Goal: Communication & Community: Connect with others

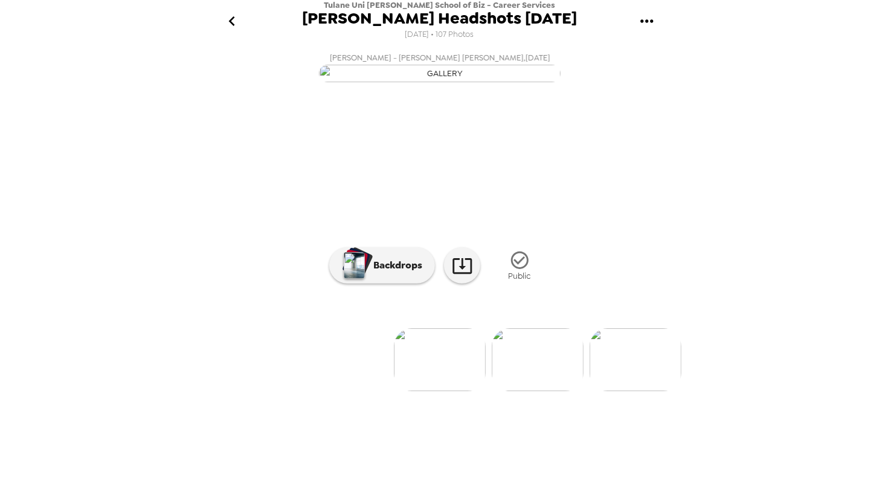
scroll to position [0, 881]
click at [224, 19] on icon "go back" at bounding box center [231, 20] width 19 height 19
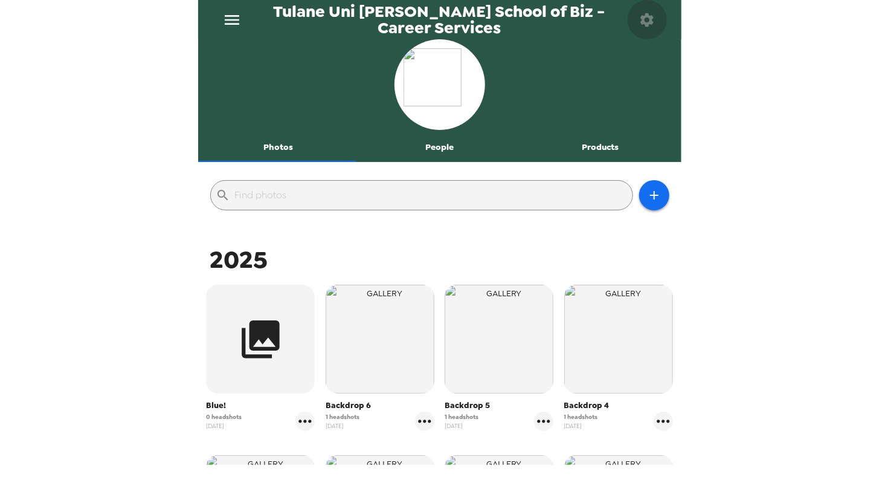
click at [651, 22] on icon "button" at bounding box center [647, 19] width 13 height 13
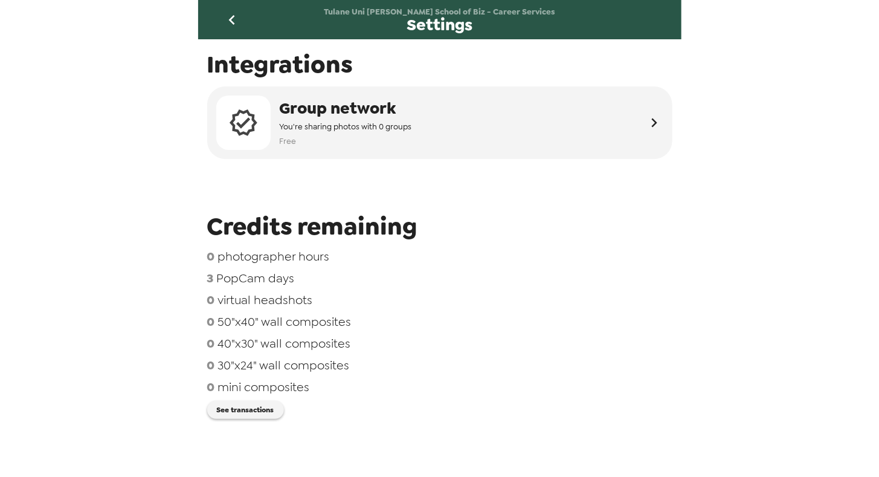
click at [224, 18] on icon "go back" at bounding box center [231, 19] width 19 height 19
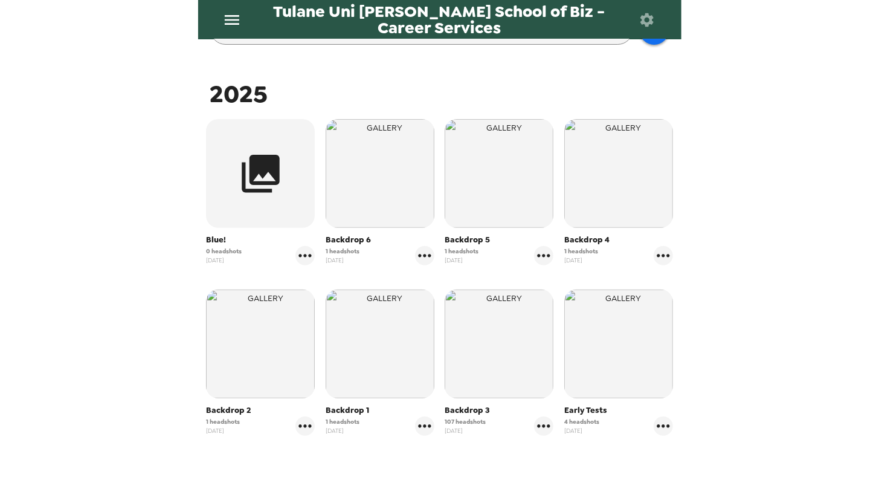
scroll to position [257, 0]
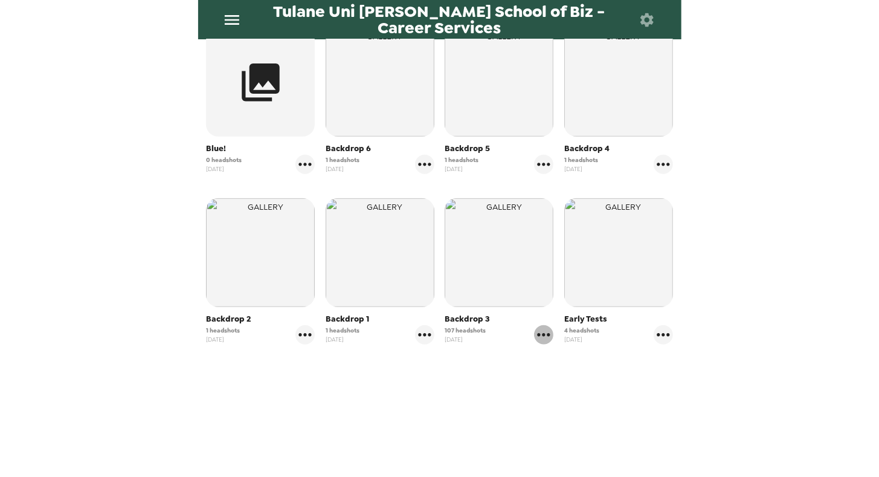
click at [536, 336] on icon "gallery menu" at bounding box center [543, 334] width 19 height 19
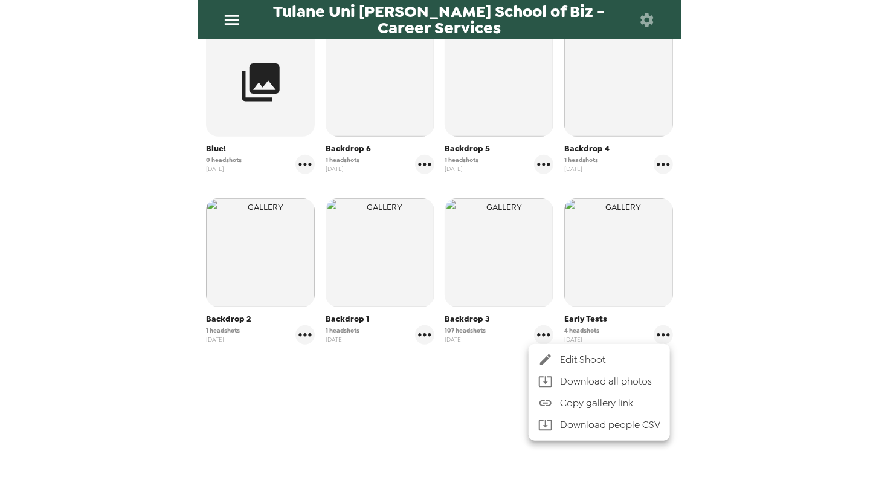
click at [459, 384] on div at bounding box center [439, 238] width 879 height 477
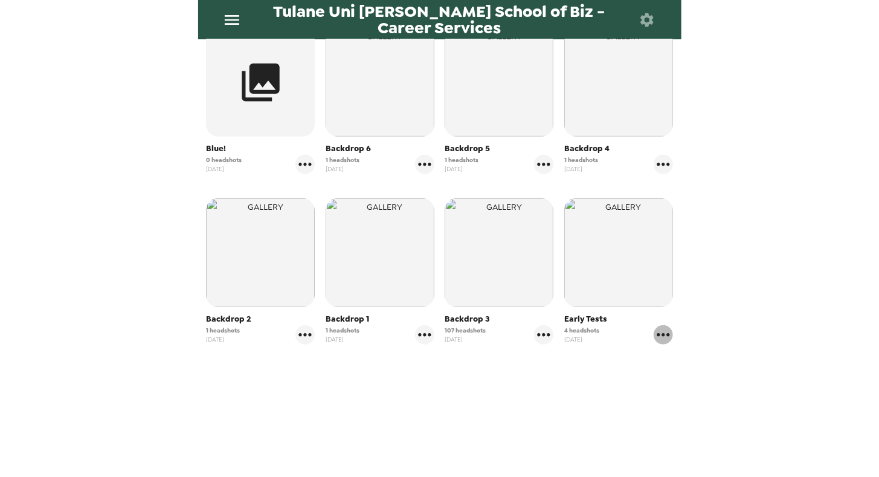
click at [658, 337] on icon "gallery menu" at bounding box center [663, 334] width 19 height 19
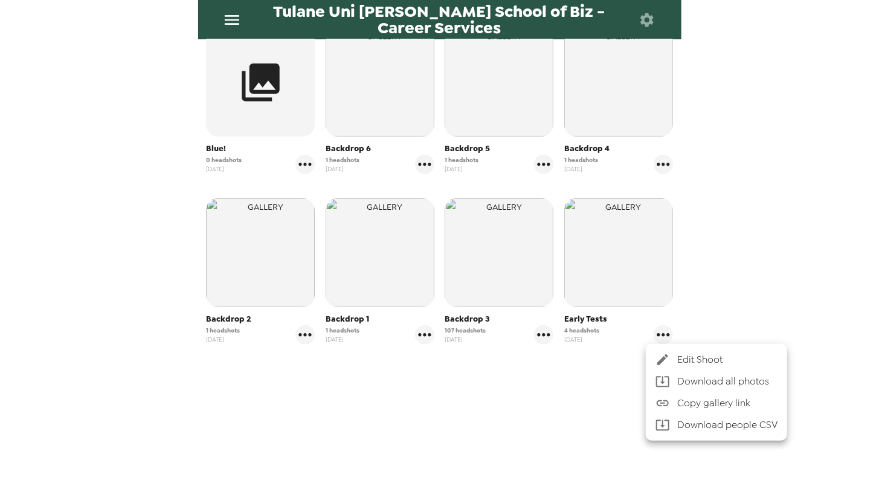
click at [531, 390] on div at bounding box center [439, 238] width 879 height 477
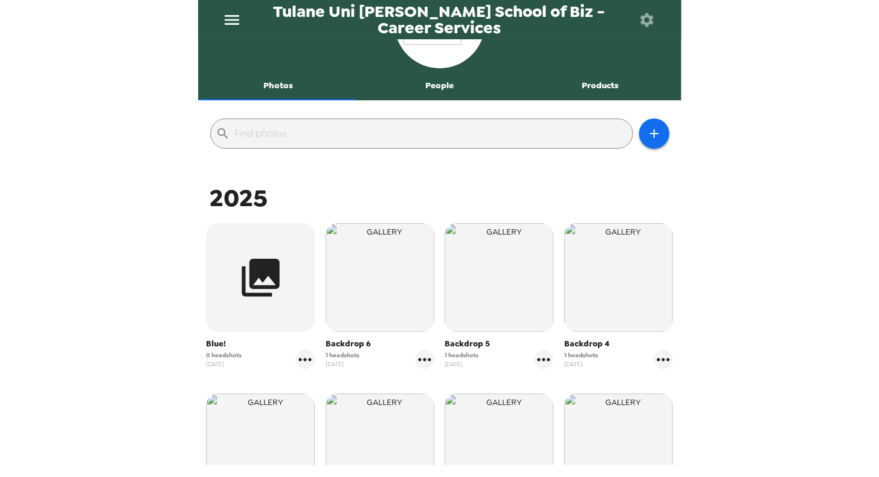
scroll to position [0, 0]
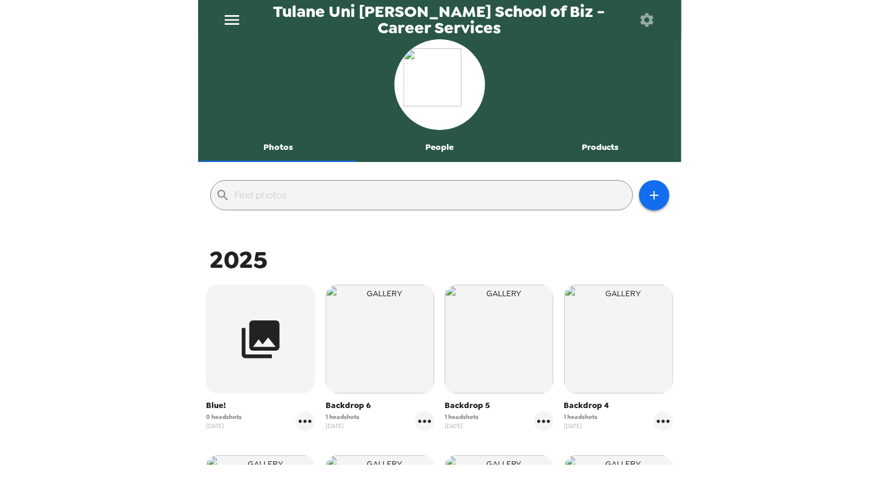
click at [646, 25] on icon "button" at bounding box center [647, 19] width 13 height 13
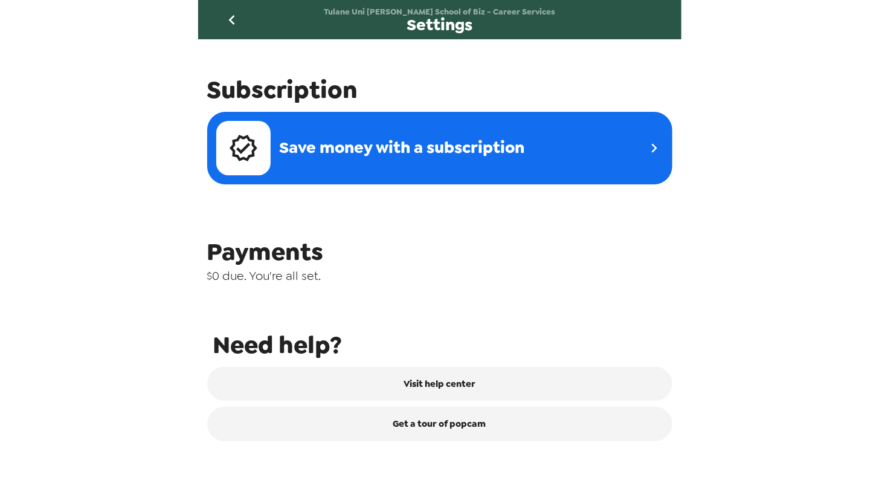
scroll to position [462, 0]
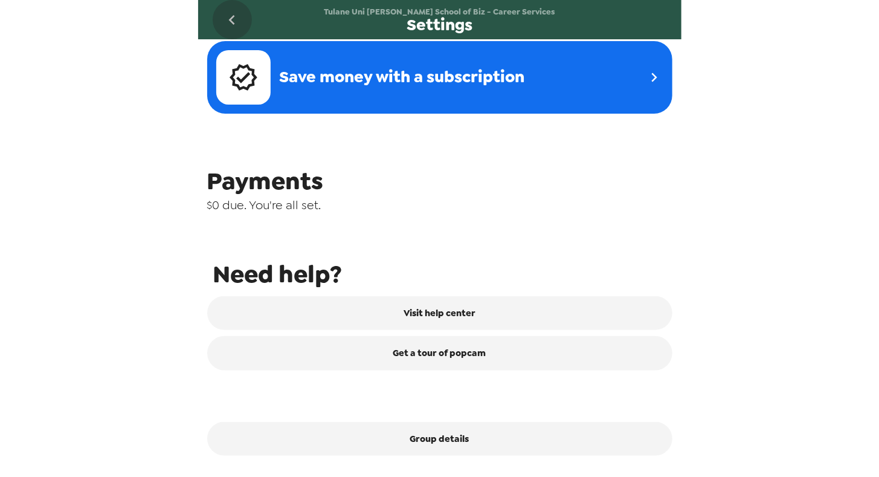
click at [227, 24] on icon "go back" at bounding box center [231, 19] width 19 height 19
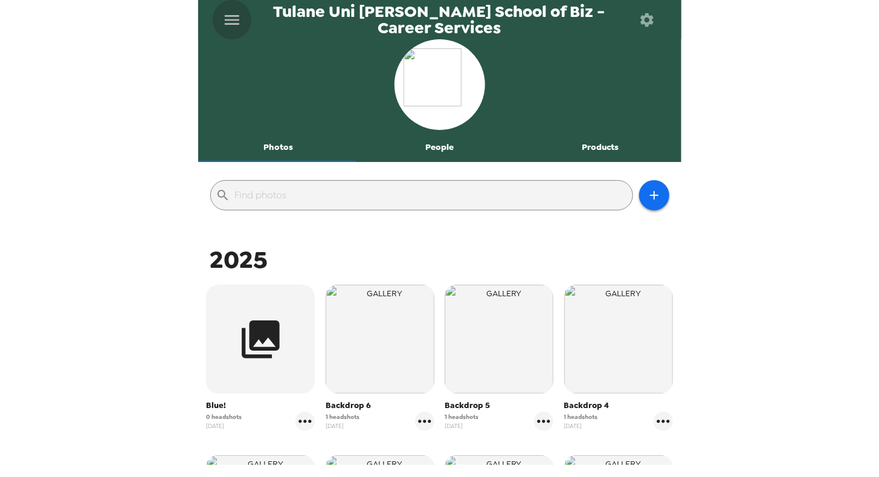
click at [229, 24] on icon "menu" at bounding box center [231, 19] width 19 height 19
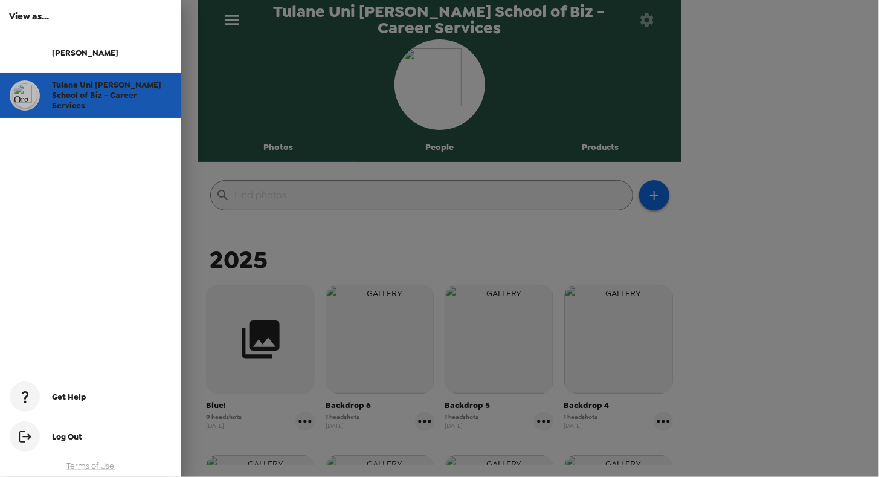
click at [82, 111] on div "Tulane Uni [PERSON_NAME] School of Biz - Career Services" at bounding box center [90, 95] width 181 height 45
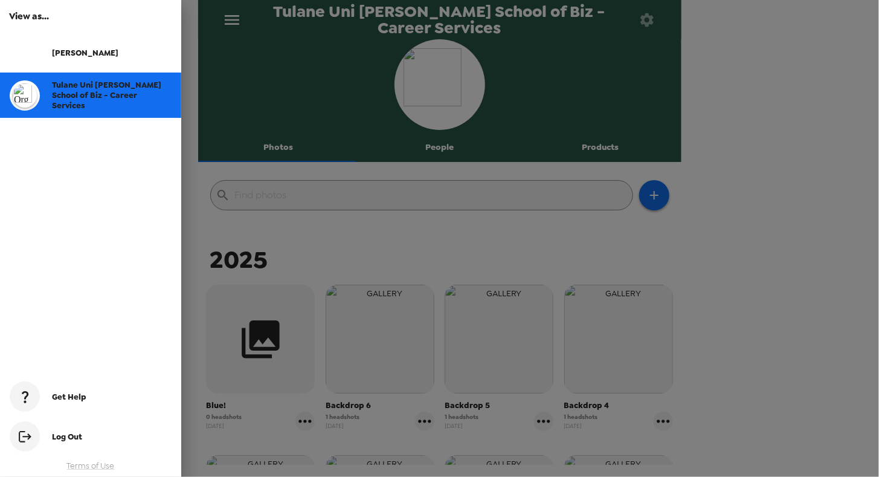
click at [393, 246] on div at bounding box center [439, 238] width 879 height 477
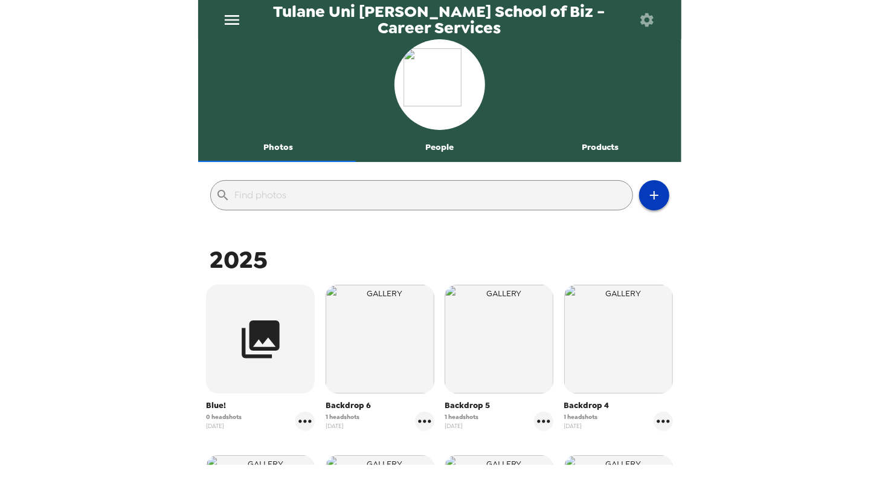
click at [647, 200] on icon "button" at bounding box center [654, 195] width 15 height 15
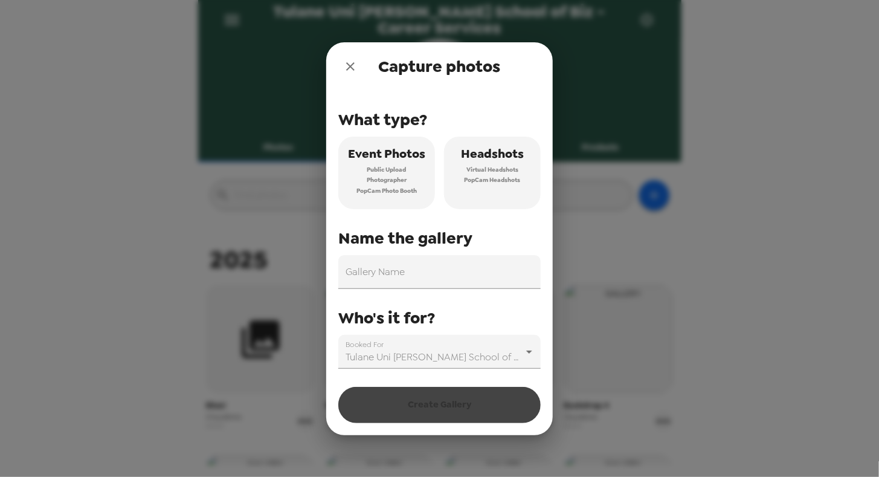
click at [351, 68] on icon "close" at bounding box center [350, 66] width 8 height 8
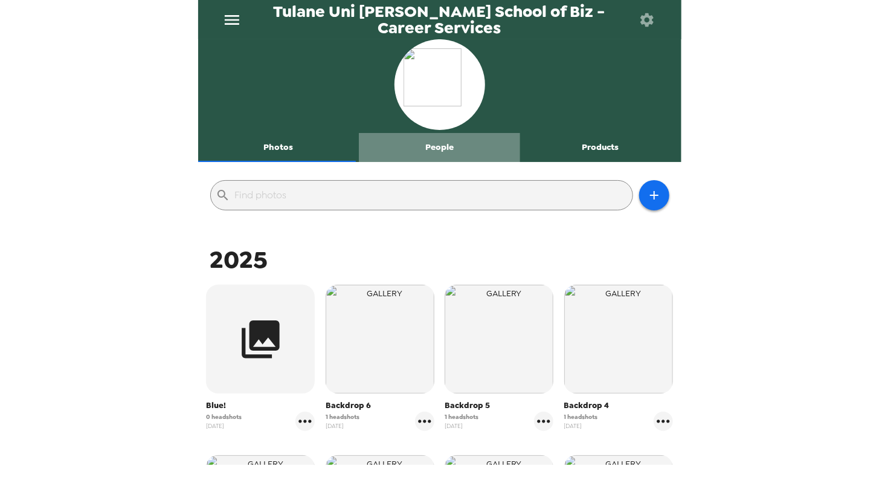
click at [458, 148] on button "People" at bounding box center [439, 147] width 161 height 29
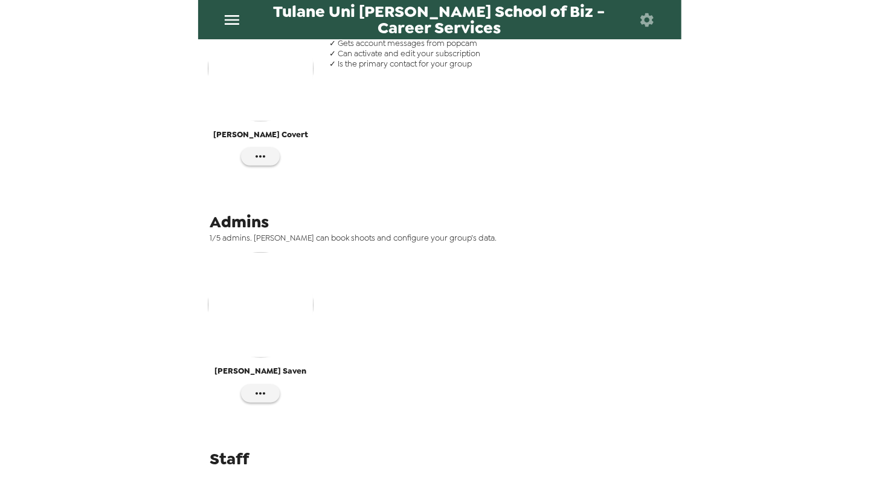
scroll to position [290, 0]
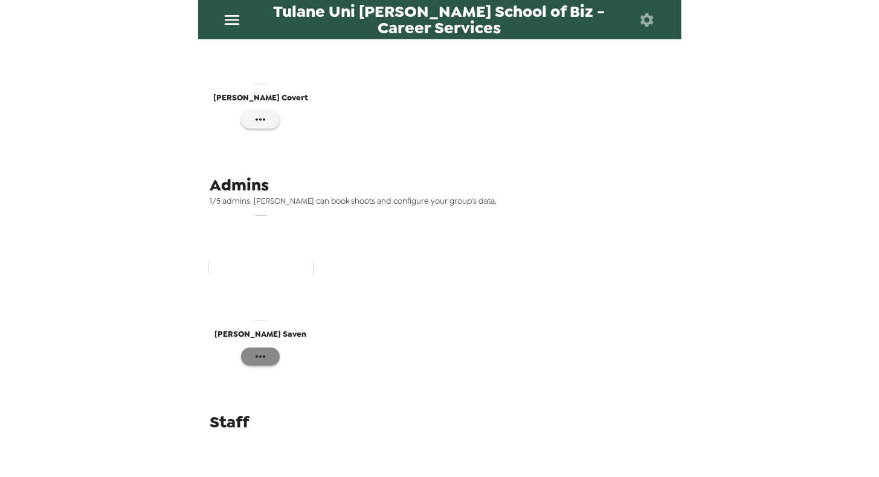
click at [267, 357] on button "button" at bounding box center [260, 357] width 39 height 18
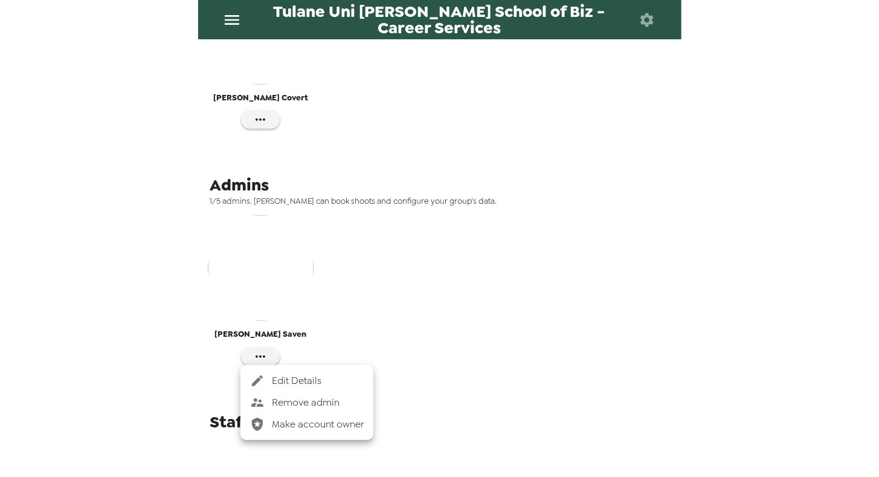
click at [184, 354] on div at bounding box center [439, 238] width 879 height 477
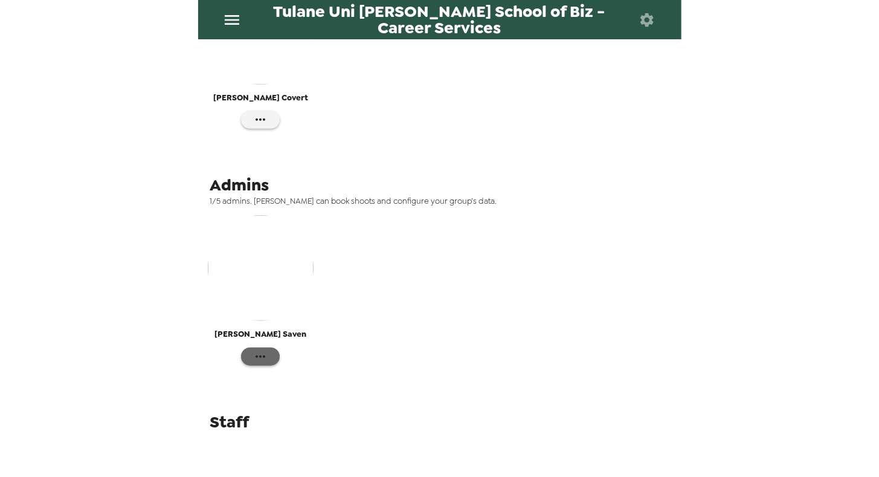
click at [263, 357] on icon "button" at bounding box center [261, 356] width 10 height 2
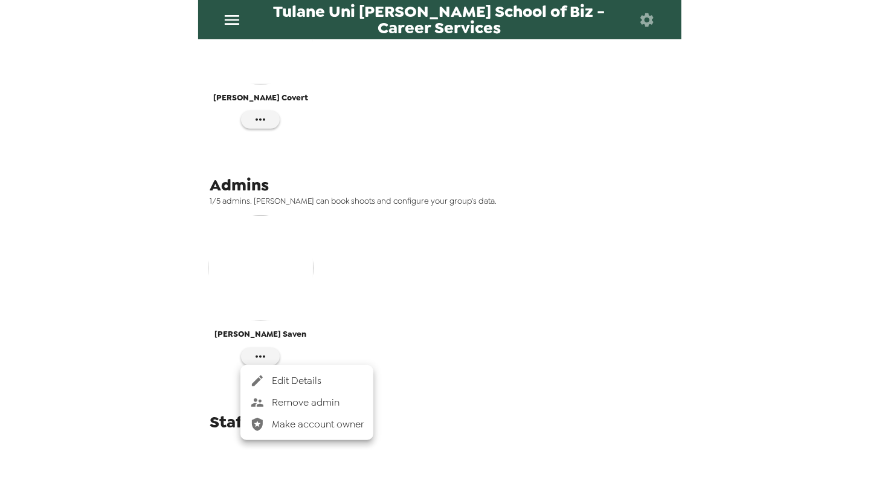
click at [175, 351] on div at bounding box center [439, 238] width 879 height 477
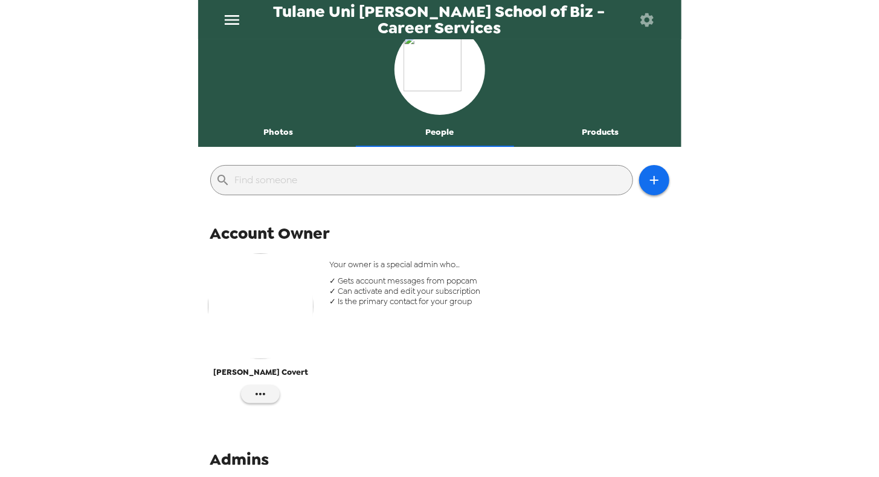
scroll to position [0, 0]
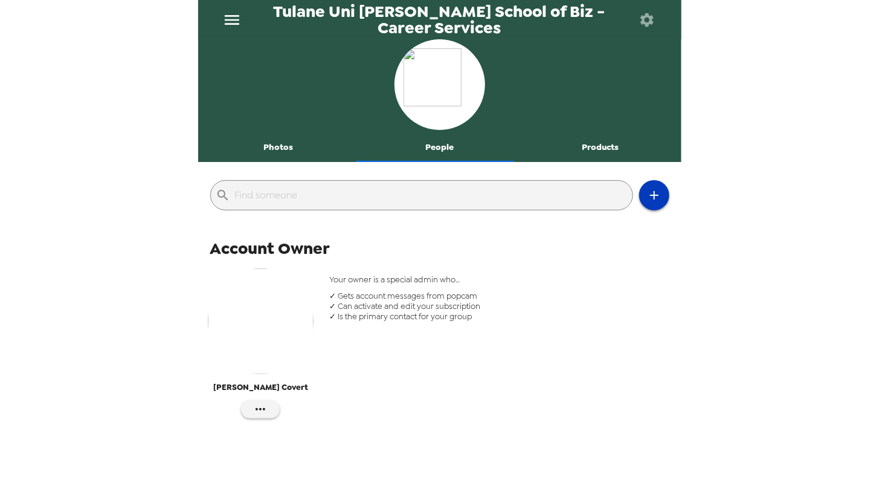
click at [652, 191] on icon "button" at bounding box center [654, 195] width 15 height 15
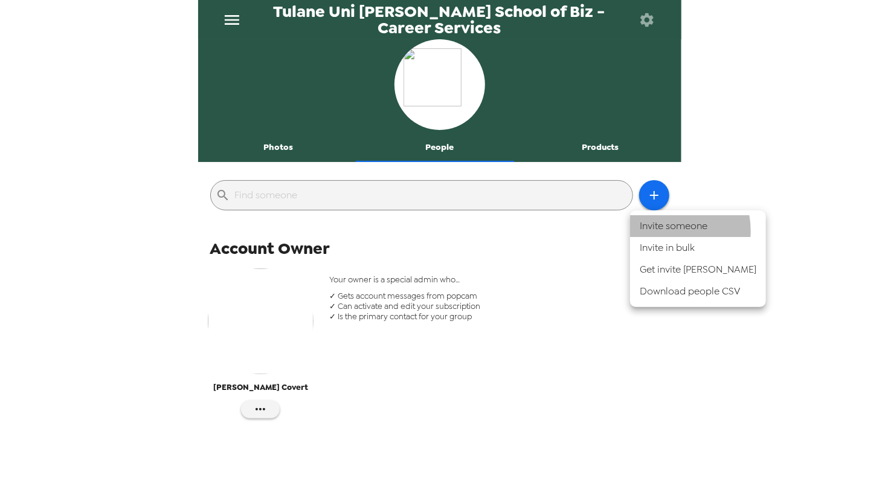
click at [662, 231] on li "Invite someone" at bounding box center [698, 226] width 136 height 22
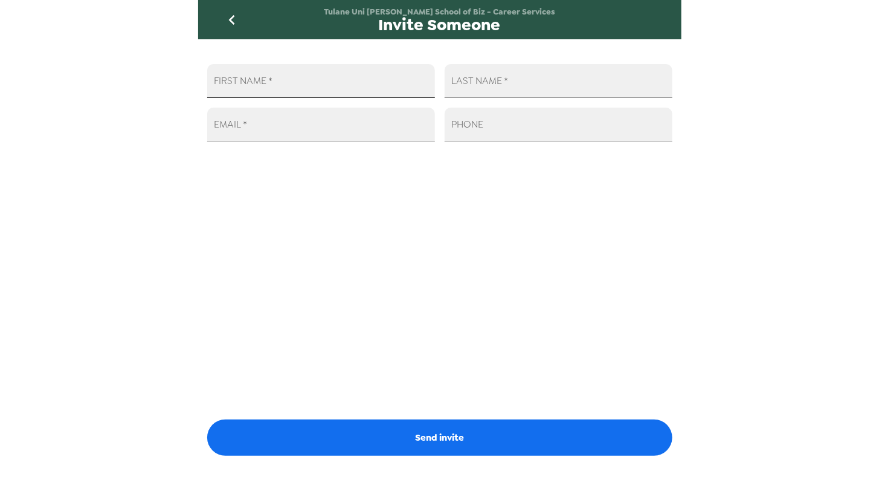
click at [308, 85] on input "FIRST NAME   *" at bounding box center [321, 81] width 228 height 34
type input "[PERSON_NAME]"
type input "Revere"
type input "[EMAIL_ADDRESS][DOMAIN_NAME]"
click at [274, 248] on div "FIRST NAME   * [PERSON_NAME] LAST NAME   * [PERSON_NAME] EMAIL   * [EMAIL_ADDRE…" at bounding box center [440, 252] width 484 height 426
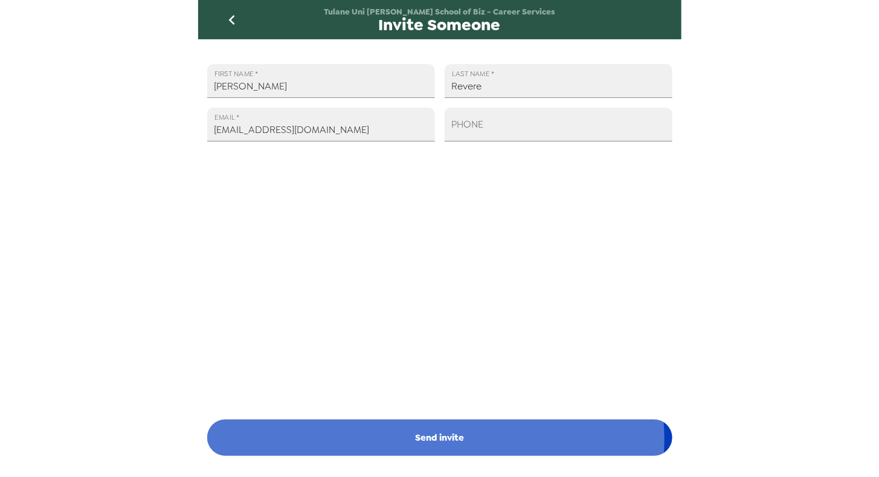
click at [421, 439] on button "Send invite" at bounding box center [439, 437] width 465 height 36
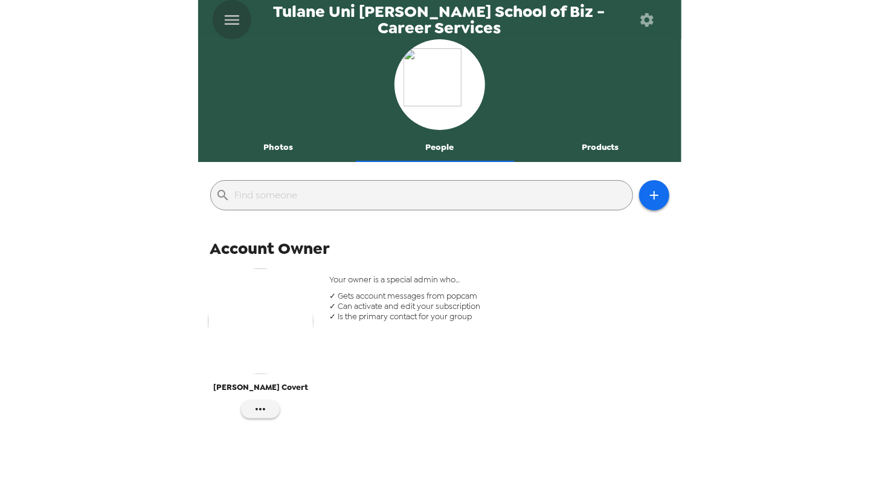
click at [228, 19] on icon "menu" at bounding box center [232, 20] width 15 height 10
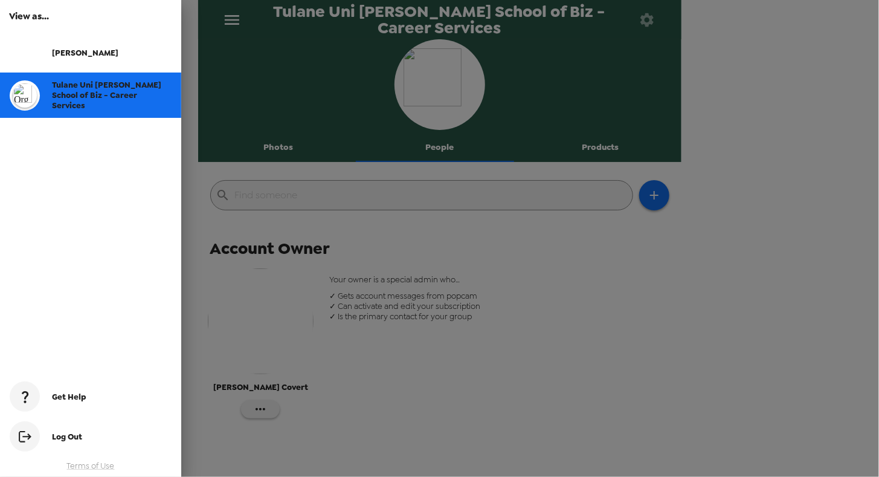
click at [402, 354] on div at bounding box center [439, 238] width 879 height 477
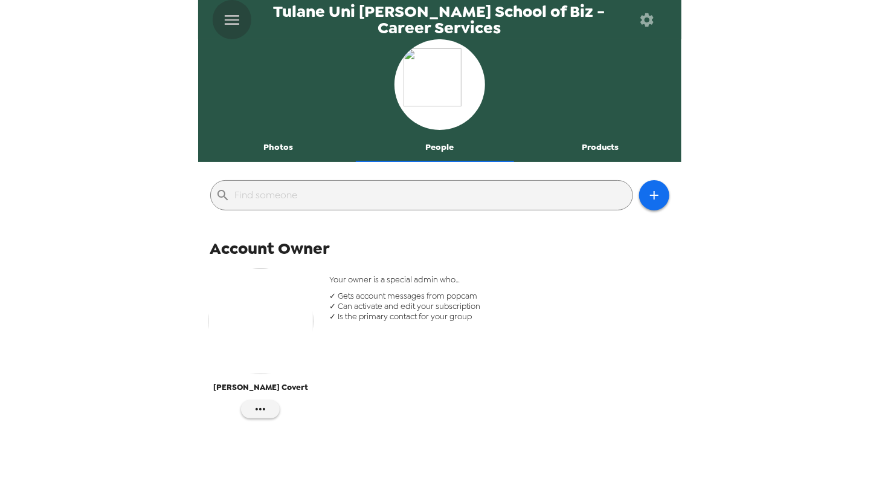
click at [234, 21] on icon "menu" at bounding box center [231, 19] width 19 height 19
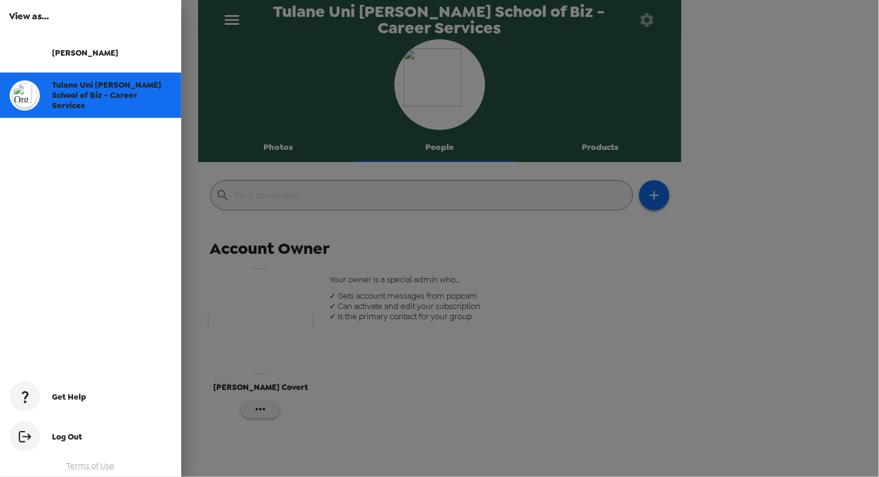
click at [313, 245] on div at bounding box center [439, 238] width 879 height 477
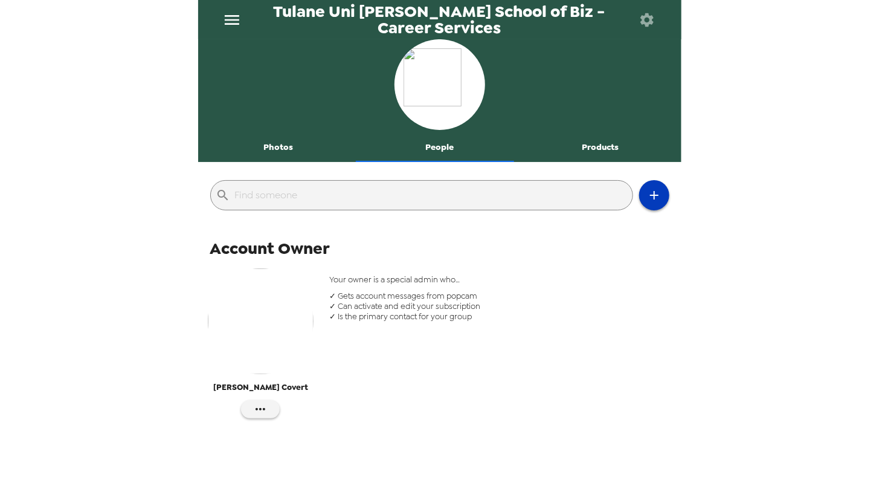
click at [640, 187] on button "button" at bounding box center [655, 195] width 30 height 30
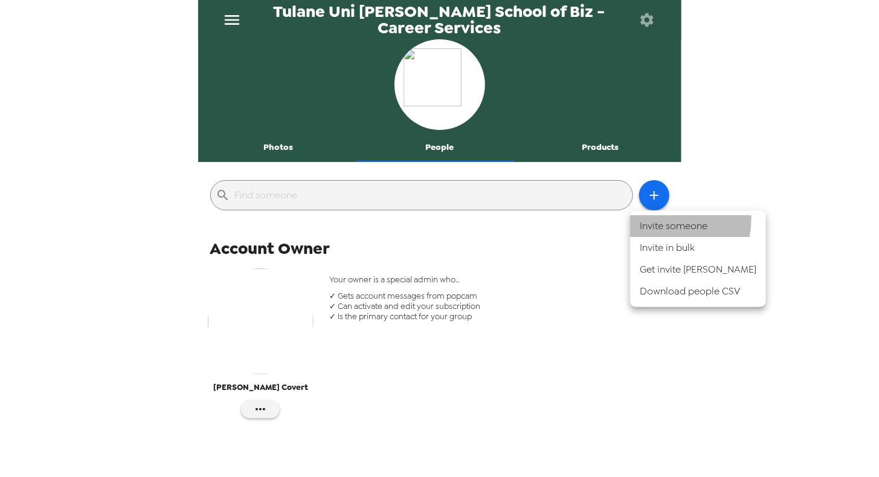
click at [651, 218] on li "Invite someone" at bounding box center [698, 226] width 136 height 22
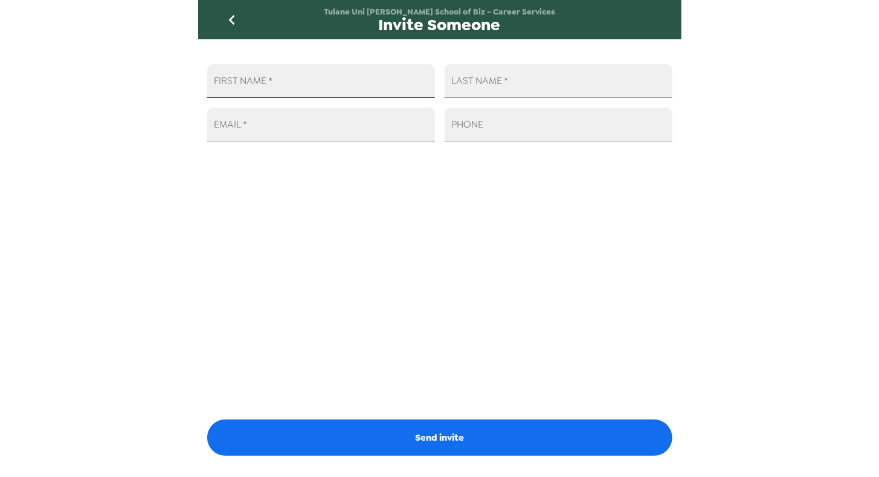
click at [358, 87] on input "FIRST NAME   *" at bounding box center [321, 81] width 228 height 34
type input "[PERSON_NAME]"
type input "Revere"
type input "[EMAIL_ADDRESS][DOMAIN_NAME]"
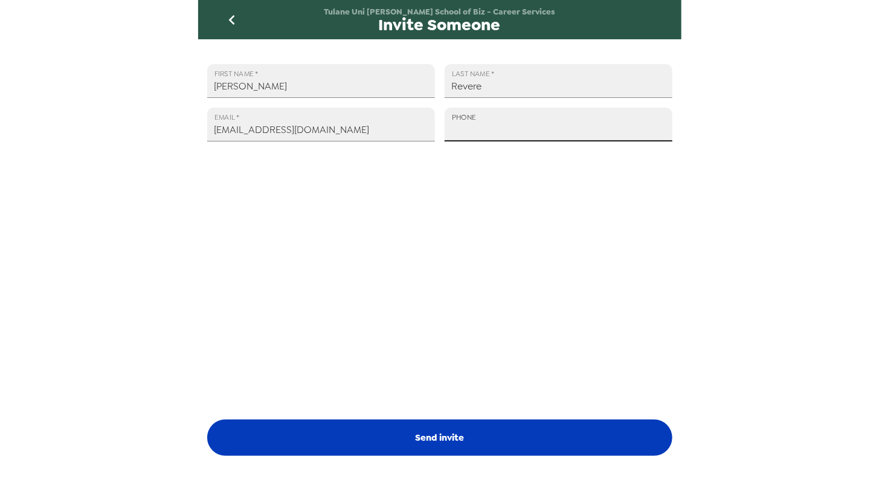
click at [468, 430] on button "Send invite" at bounding box center [439, 437] width 465 height 36
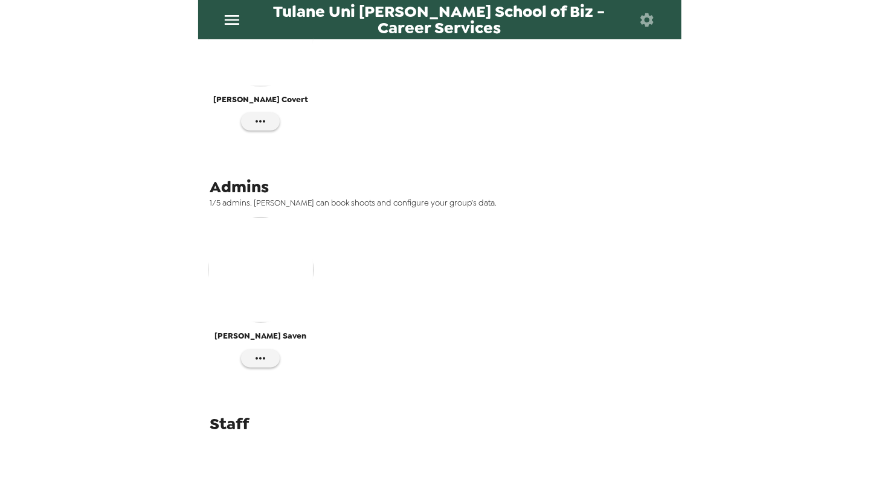
scroll to position [290, 0]
drag, startPoint x: 329, startPoint y: 352, endPoint x: 296, endPoint y: 375, distance: 39.6
click at [296, 375] on div "[PERSON_NAME]" at bounding box center [440, 296] width 478 height 168
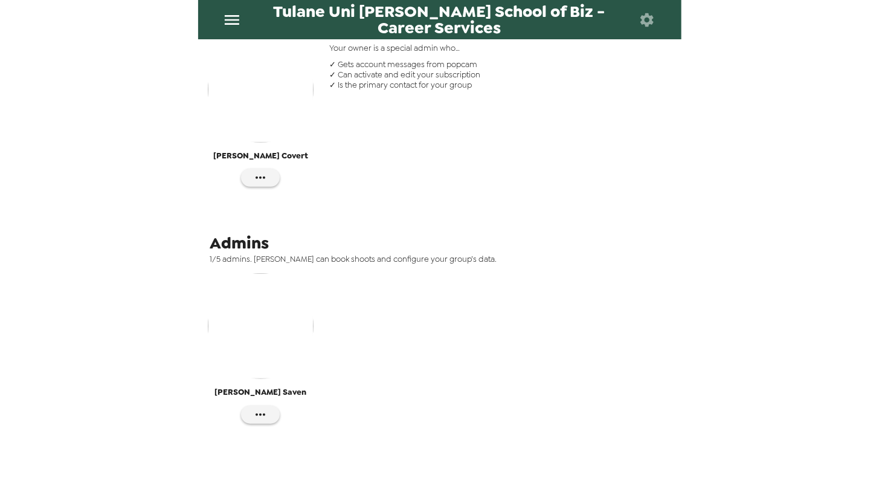
scroll to position [0, 0]
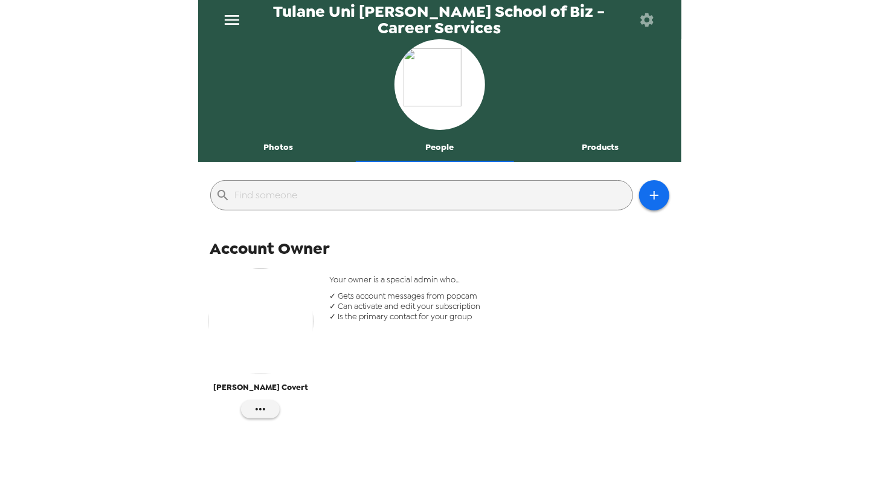
click at [557, 343] on div "Your owner is a special admin who… ✓ Gets account messages from popcam ✓ Can ac…" at bounding box center [499, 349] width 358 height 168
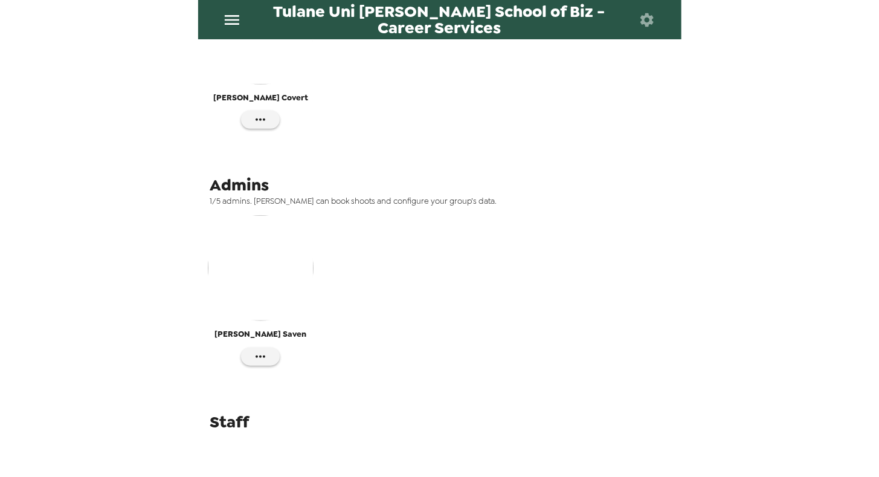
scroll to position [289, 0]
click at [265, 360] on icon "button" at bounding box center [260, 357] width 15 height 15
click at [368, 331] on div at bounding box center [439, 238] width 879 height 477
click at [97, 350] on div "Tulane Uni [PERSON_NAME] School of Biz - Career Services Photos People Products…" at bounding box center [439, 238] width 879 height 477
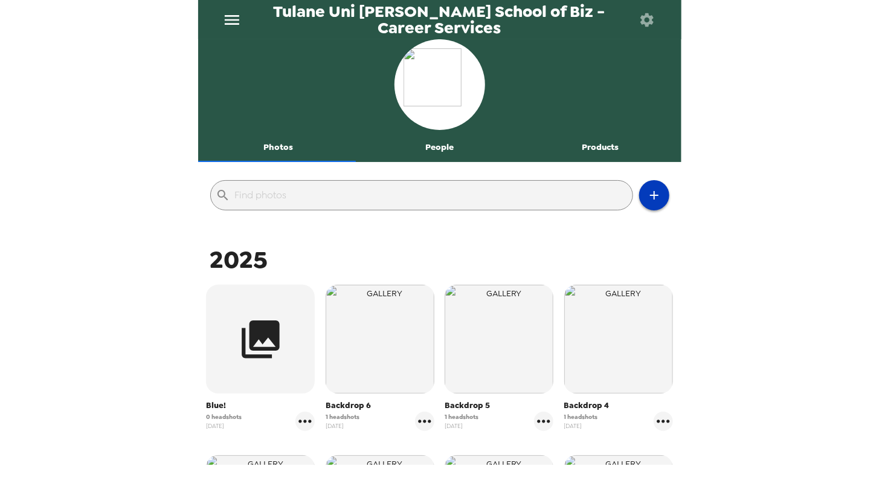
click at [647, 190] on icon "button" at bounding box center [654, 195] width 15 height 15
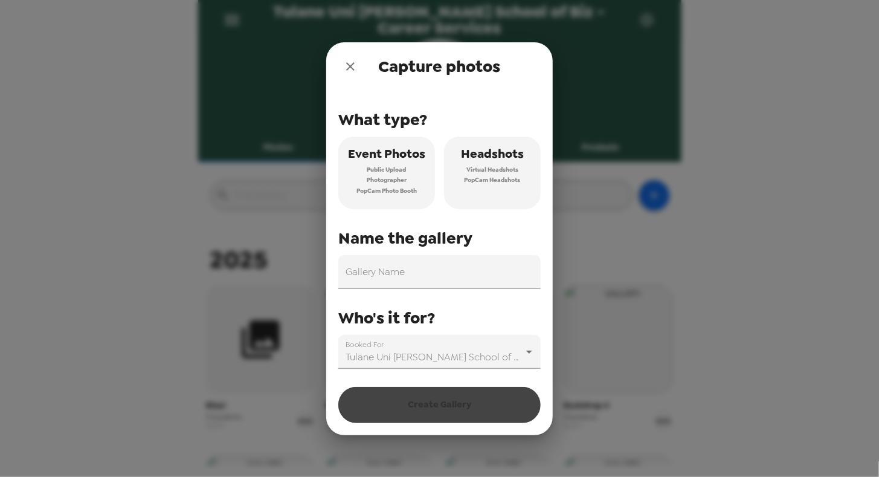
click at [531, 176] on button "Headshots Virtual Headshots PopCam Headshots" at bounding box center [492, 173] width 97 height 73
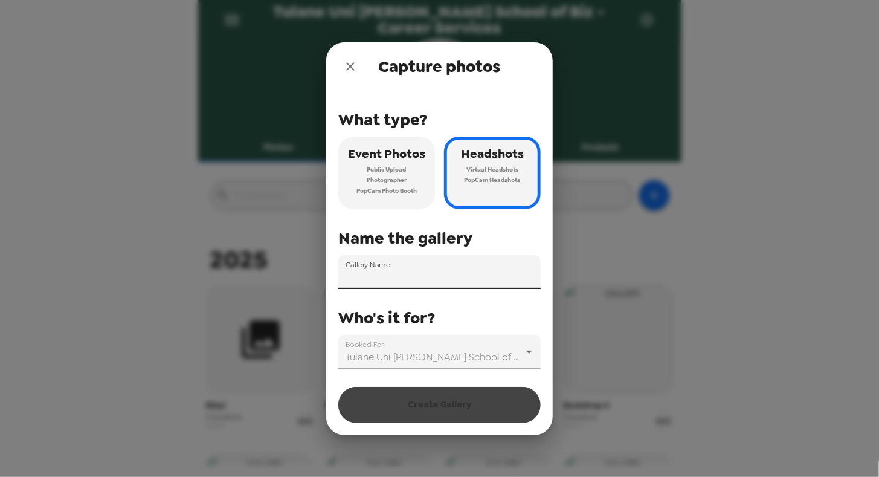
click at [444, 280] on input "Gallery Name" at bounding box center [439, 272] width 202 height 34
click at [347, 63] on icon "close" at bounding box center [350, 66] width 8 height 8
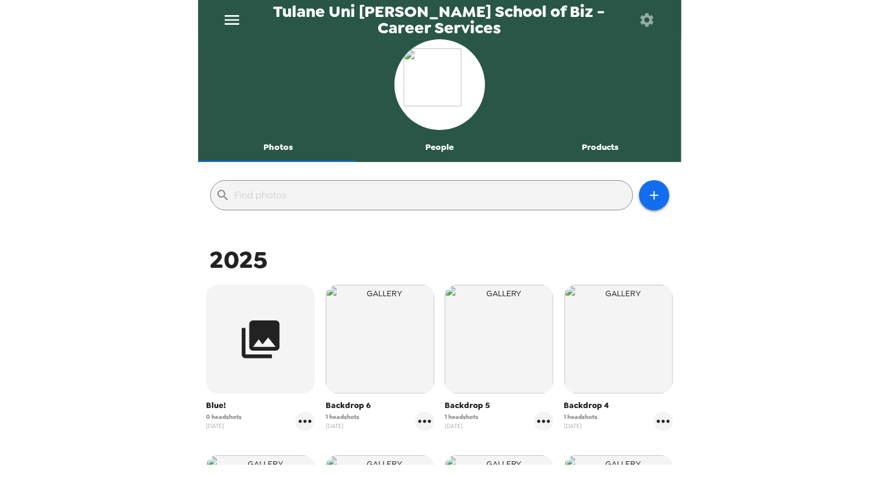
click at [424, 147] on button "People" at bounding box center [439, 147] width 161 height 29
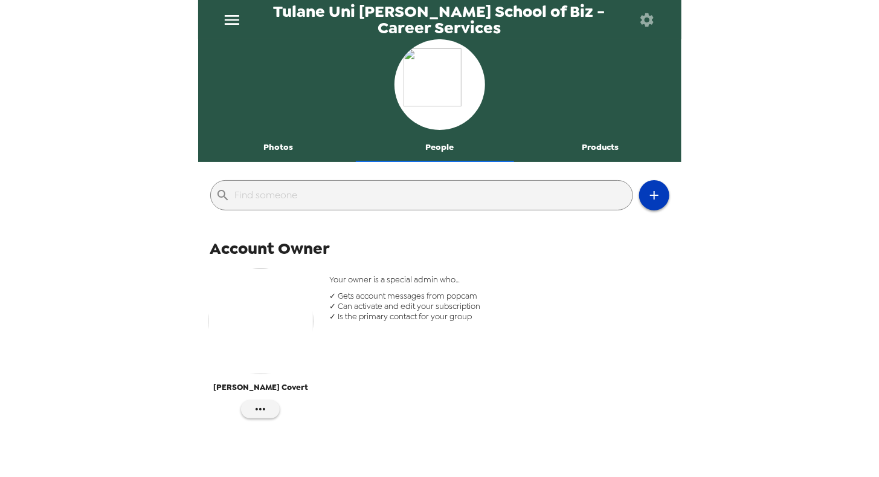
click at [644, 204] on button "button" at bounding box center [655, 195] width 30 height 30
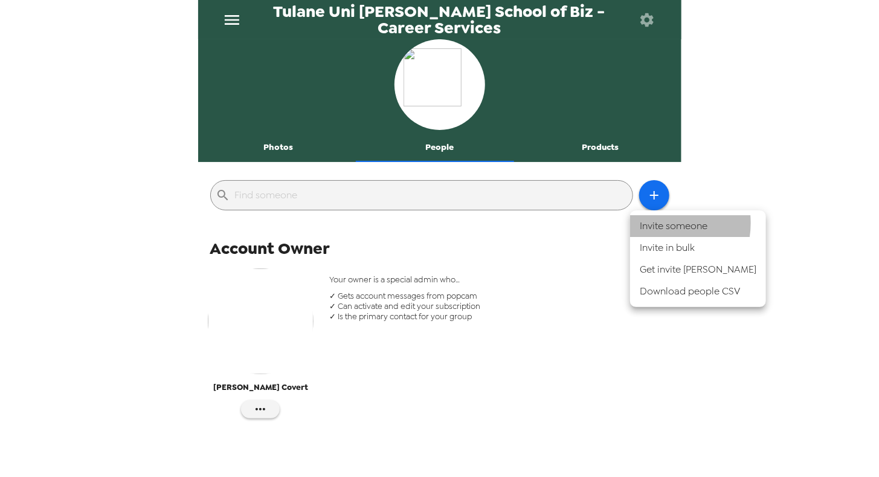
click at [657, 223] on li "Invite someone" at bounding box center [698, 226] width 136 height 22
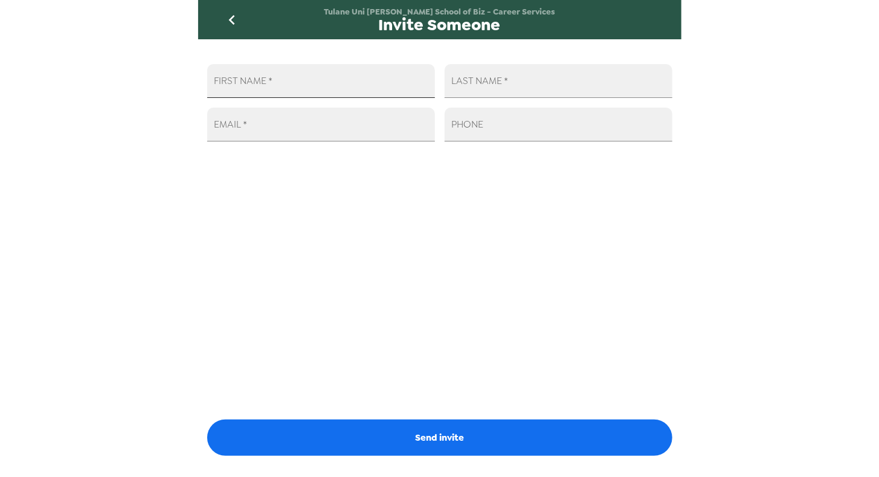
click at [302, 86] on input "FIRST NAME   *" at bounding box center [321, 81] width 228 height 34
type input "[PERSON_NAME]"
type input "Revere"
type input "[EMAIL_ADDRESS][DOMAIN_NAME]"
click at [470, 295] on div "FIRST NAME   * [PERSON_NAME] LAST NAME   * [PERSON_NAME] EMAIL   * [EMAIL_ADDRE…" at bounding box center [440, 252] width 484 height 426
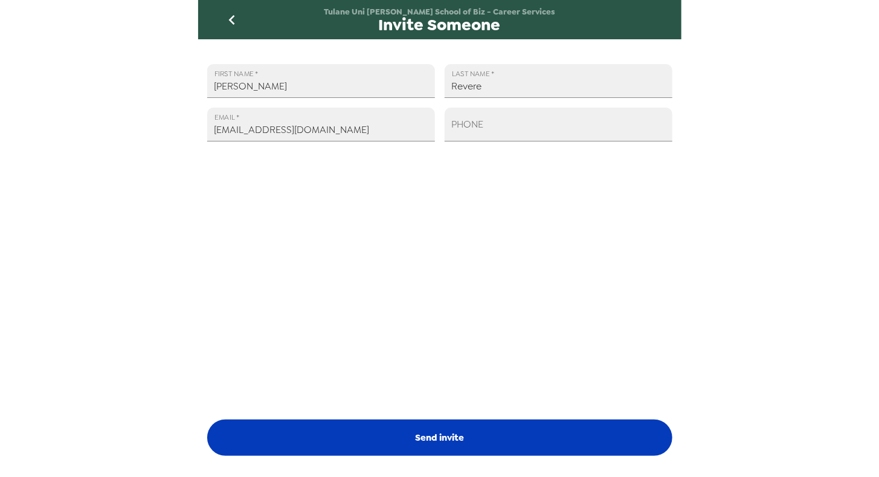
click at [423, 444] on button "Send invite" at bounding box center [439, 437] width 465 height 36
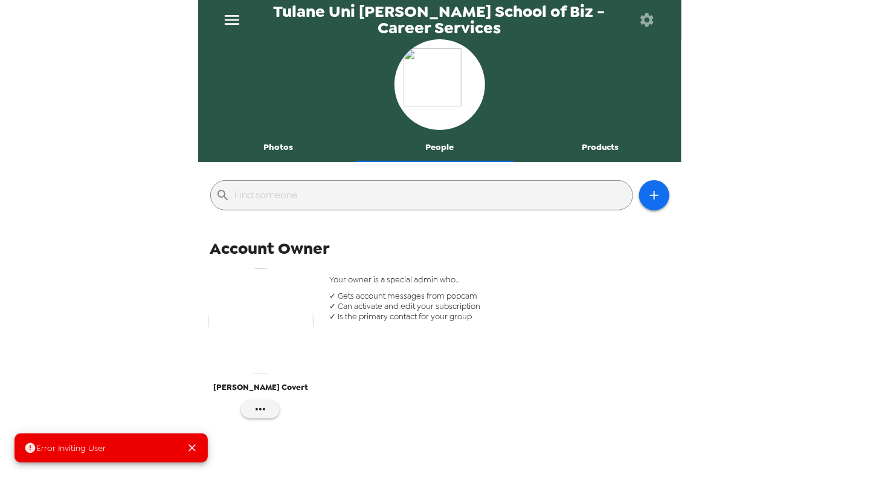
click at [90, 448] on span "Error Inviting User" at bounding box center [65, 448] width 82 height 12
click at [85, 368] on div "Error Inviting User Tulane Uni Freeman School of Biz - Career Services Photos P…" at bounding box center [439, 238] width 879 height 477
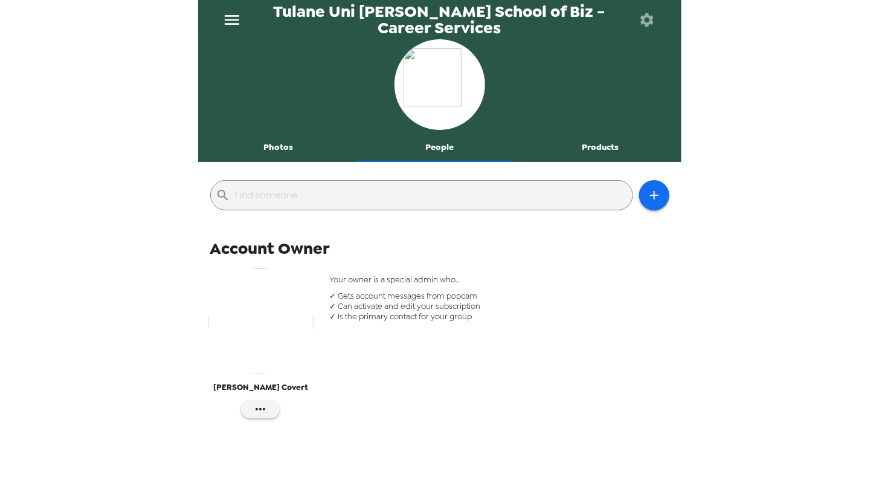
click at [238, 22] on icon "menu" at bounding box center [231, 19] width 19 height 19
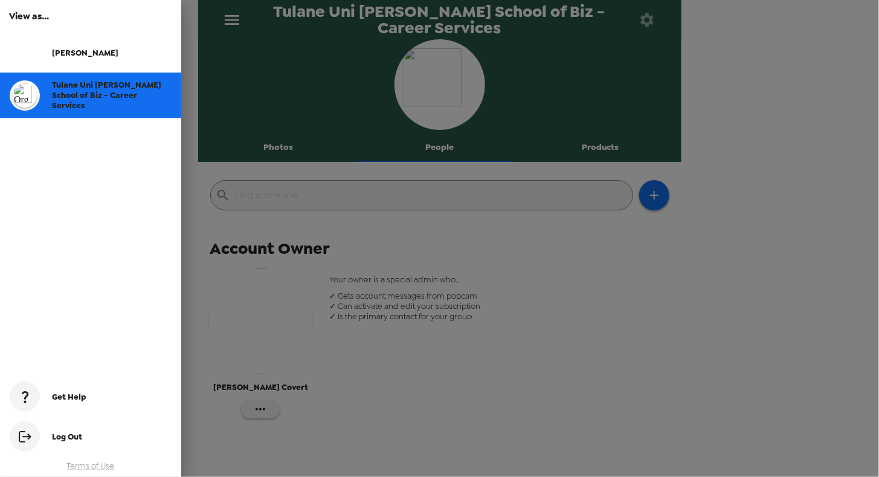
click at [85, 393] on div "Get Help" at bounding box center [112, 397] width 120 height 10
click at [505, 321] on div at bounding box center [439, 238] width 879 height 477
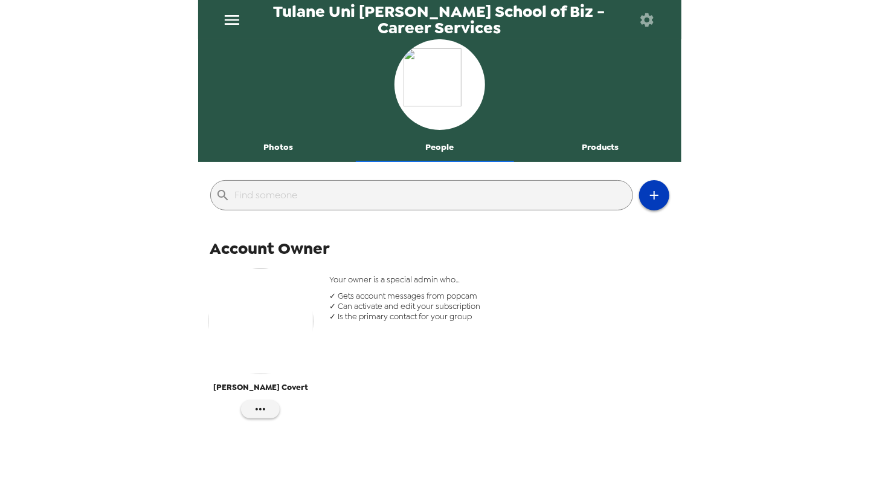
click at [647, 200] on icon "button" at bounding box center [654, 195] width 15 height 15
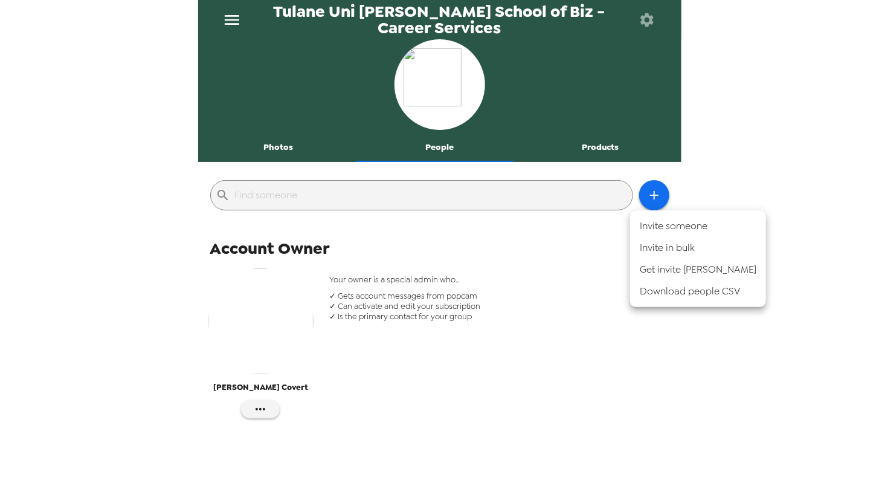
click at [417, 316] on div at bounding box center [439, 238] width 879 height 477
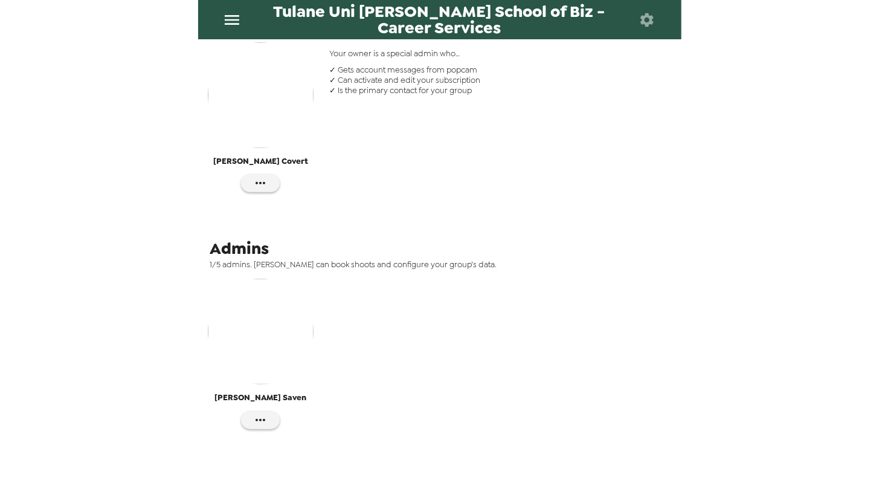
scroll to position [290, 0]
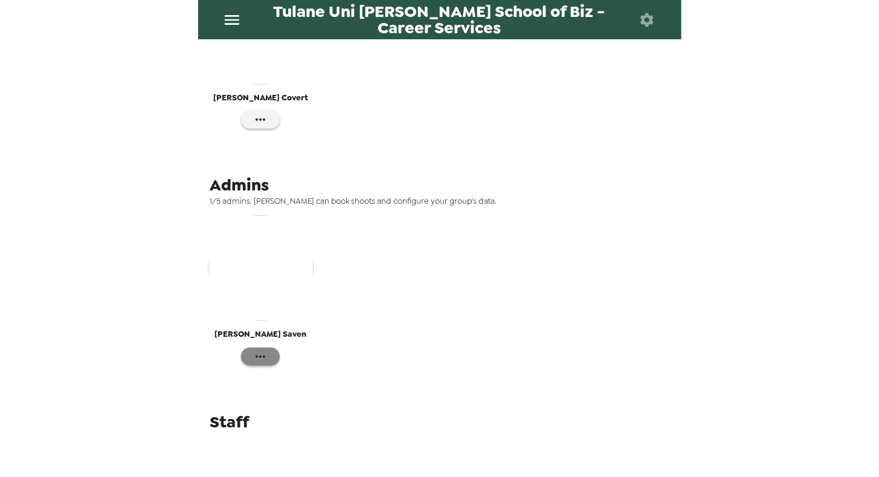
click at [261, 363] on button "button" at bounding box center [260, 357] width 39 height 18
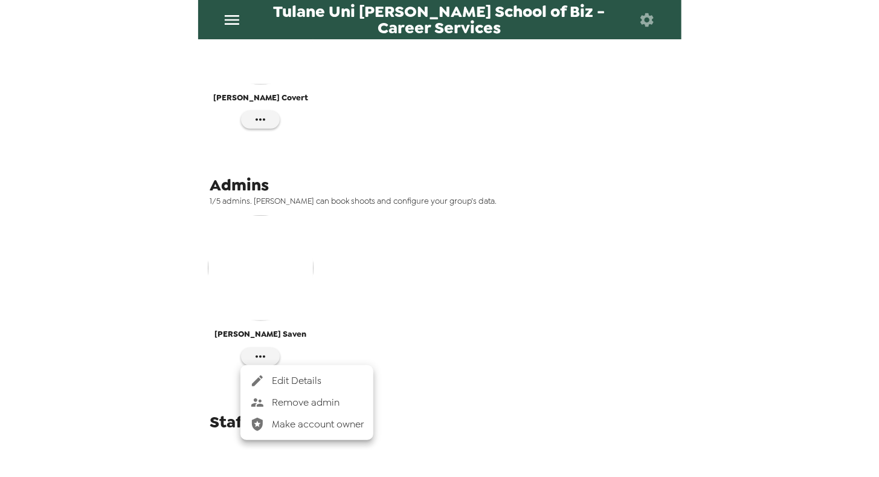
click at [484, 304] on div at bounding box center [439, 238] width 879 height 477
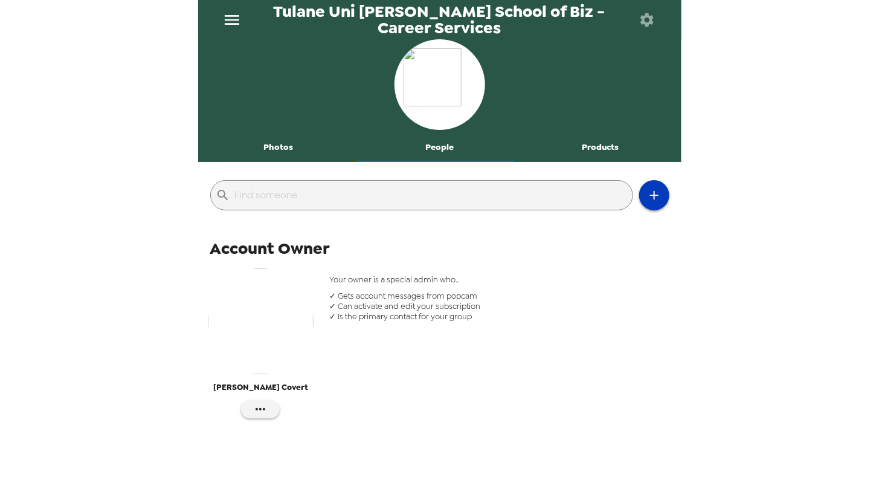
click at [652, 188] on icon "button" at bounding box center [654, 195] width 15 height 15
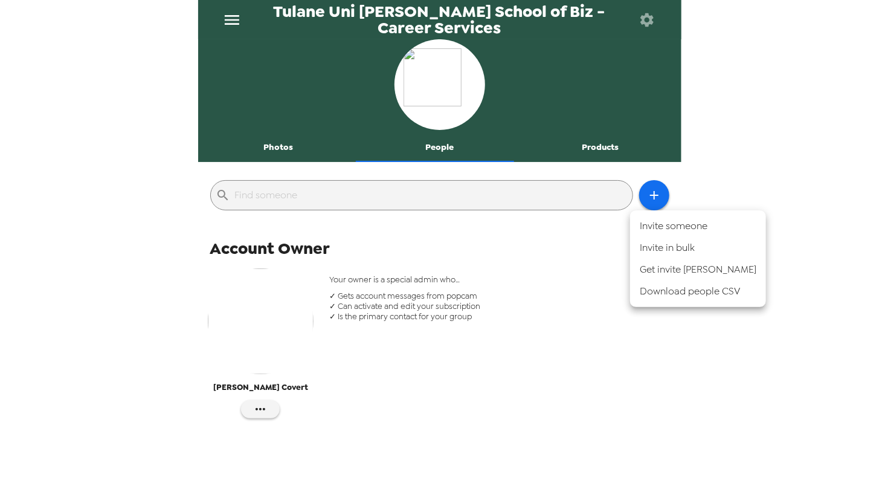
click at [656, 270] on li "Get invite [PERSON_NAME]" at bounding box center [698, 270] width 136 height 22
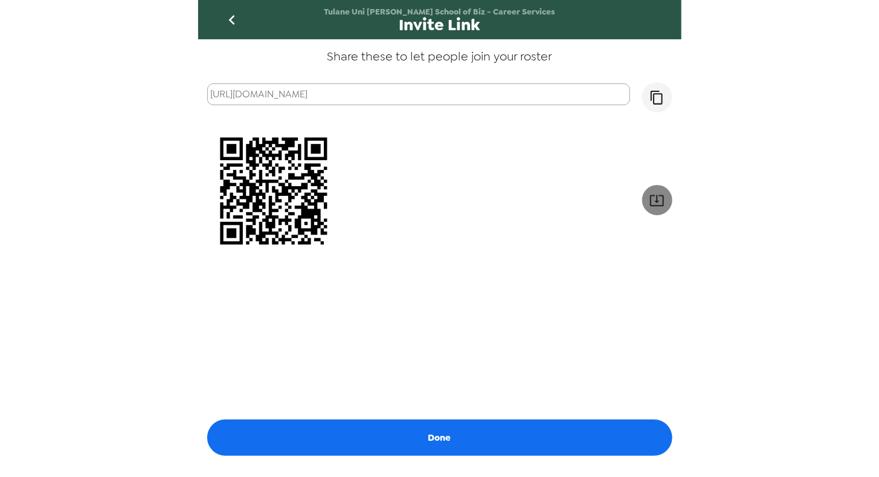
click at [656, 205] on button "button" at bounding box center [658, 200] width 30 height 30
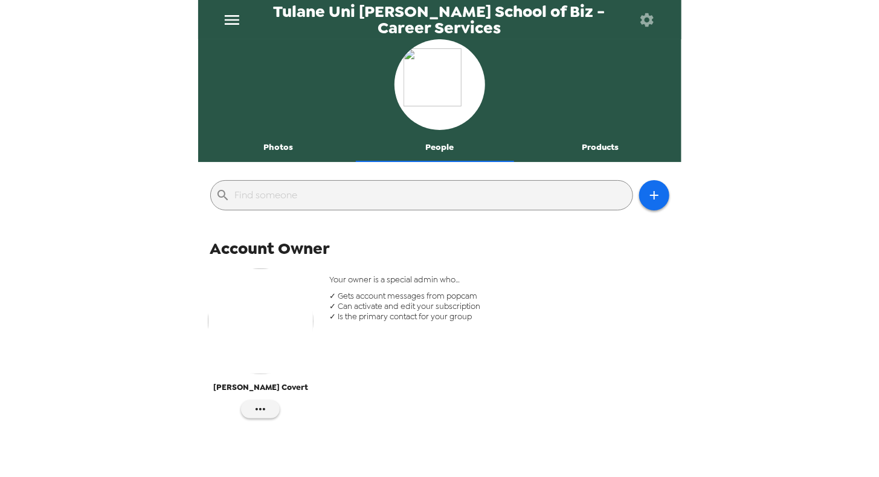
click at [309, 203] on input "text" at bounding box center [431, 195] width 393 height 19
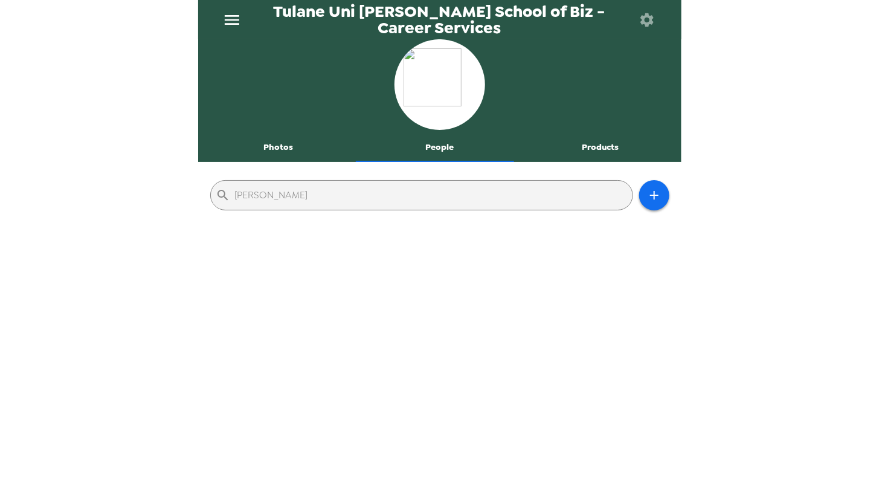
type input "erin revere"
click at [279, 146] on button "Photos" at bounding box center [278, 147] width 161 height 29
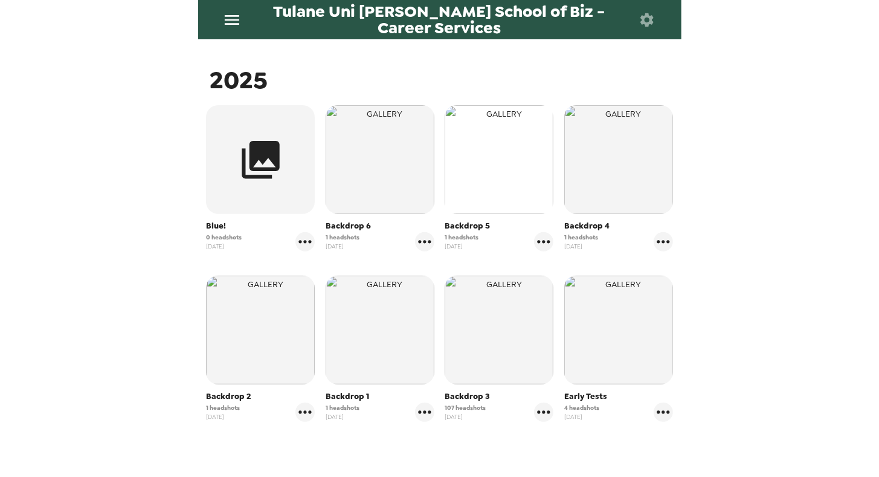
scroll to position [178, 0]
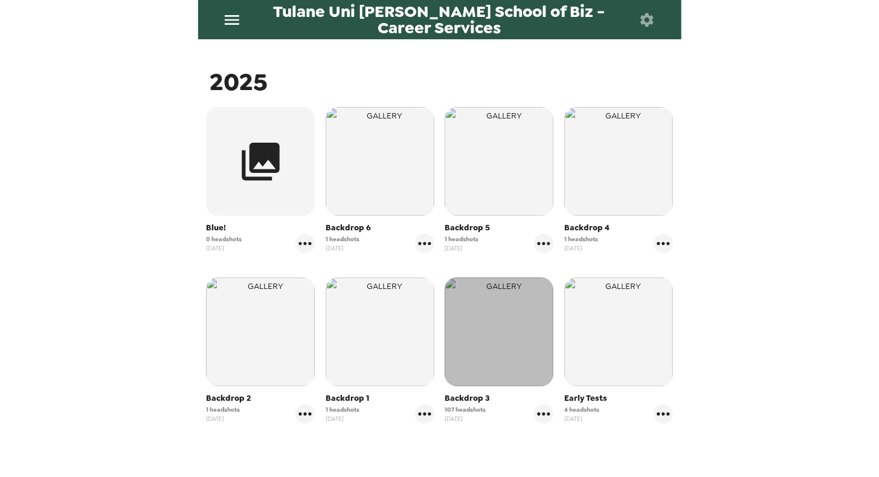
click at [510, 319] on img "button" at bounding box center [499, 331] width 109 height 109
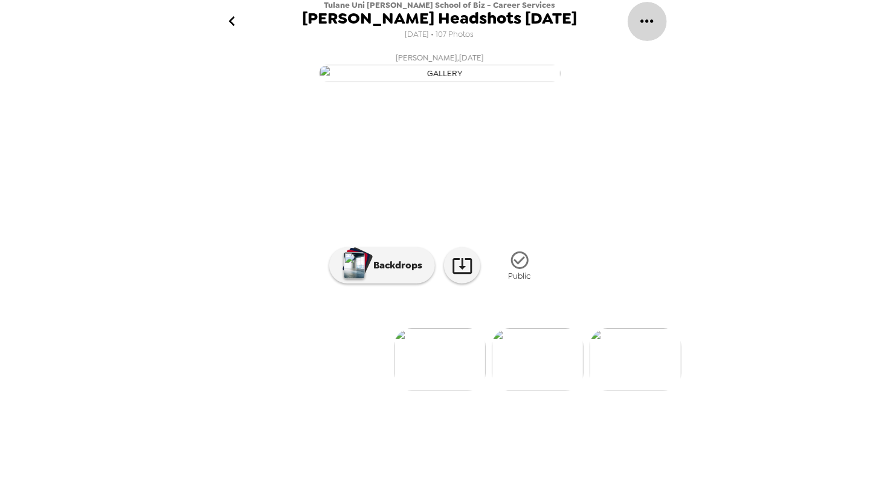
click at [656, 23] on icon "gallery menu" at bounding box center [647, 20] width 19 height 19
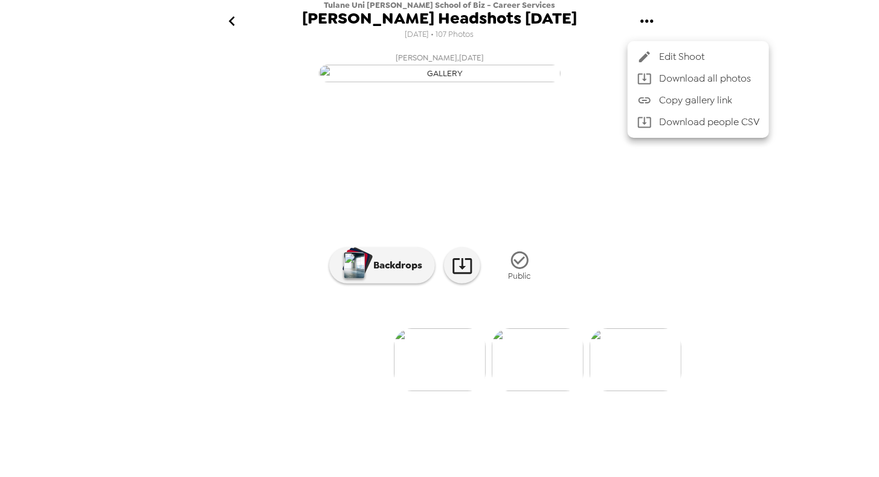
click at [570, 25] on div at bounding box center [439, 238] width 879 height 477
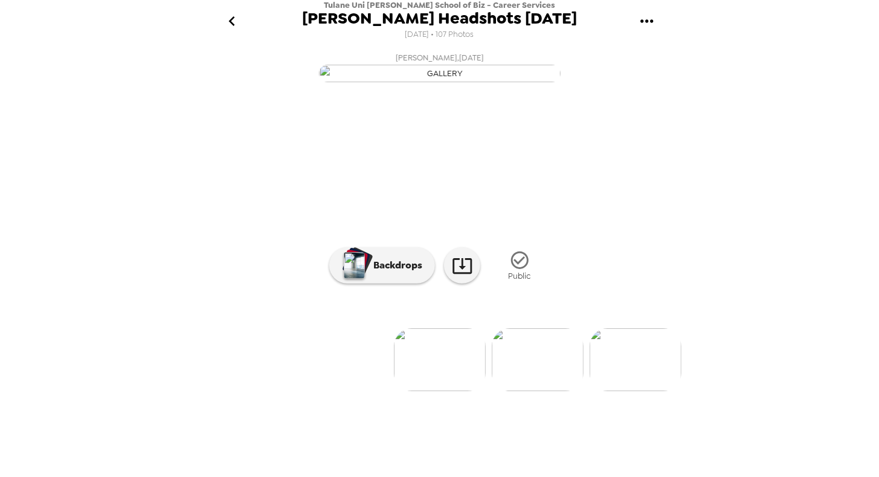
scroll to position [54, 0]
click at [236, 27] on icon "go back" at bounding box center [231, 20] width 19 height 19
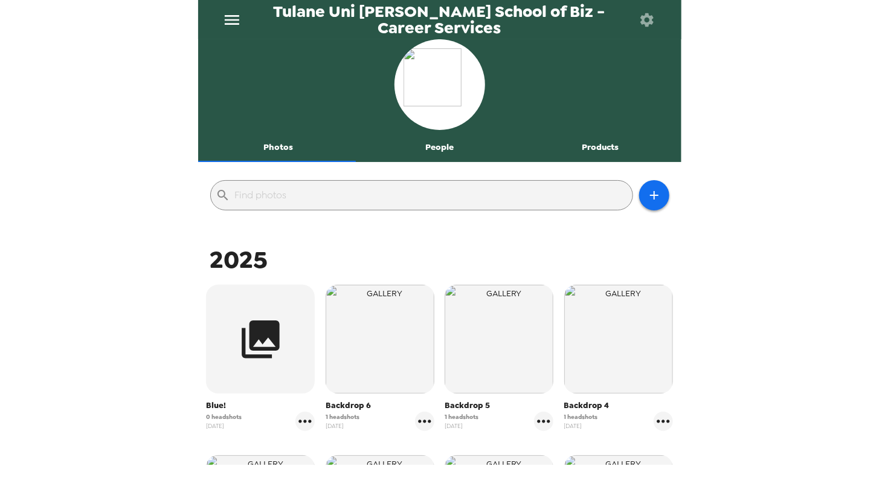
click at [443, 148] on button "People" at bounding box center [439, 147] width 161 height 29
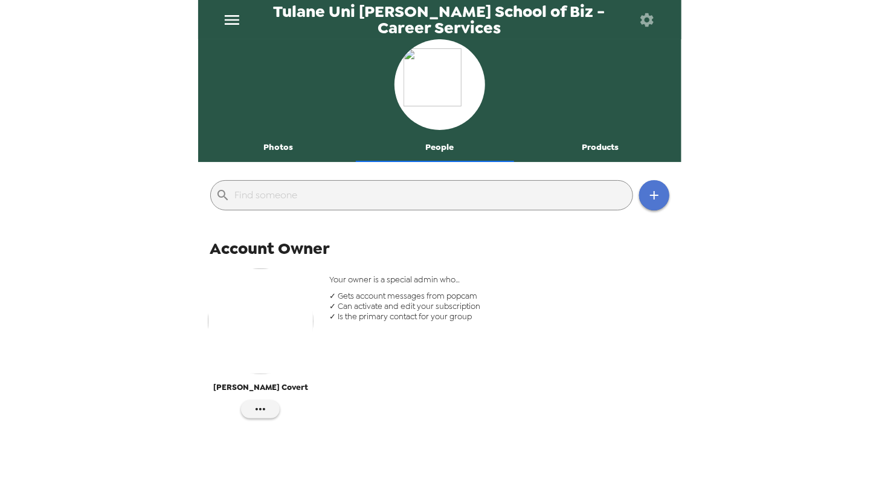
click at [647, 189] on icon "button" at bounding box center [654, 195] width 15 height 15
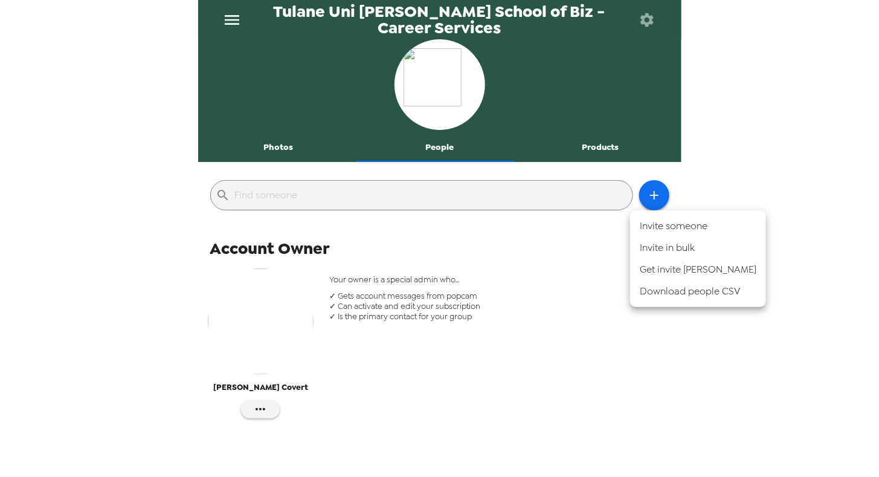
click at [664, 266] on li "Get invite [PERSON_NAME]" at bounding box center [698, 270] width 136 height 22
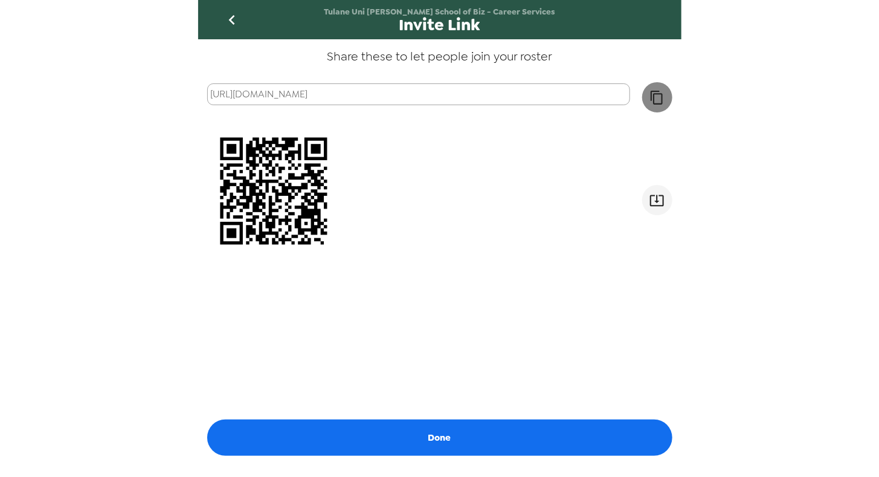
click at [659, 95] on button "button" at bounding box center [658, 97] width 30 height 30
click at [230, 19] on icon "go back" at bounding box center [232, 20] width 6 height 10
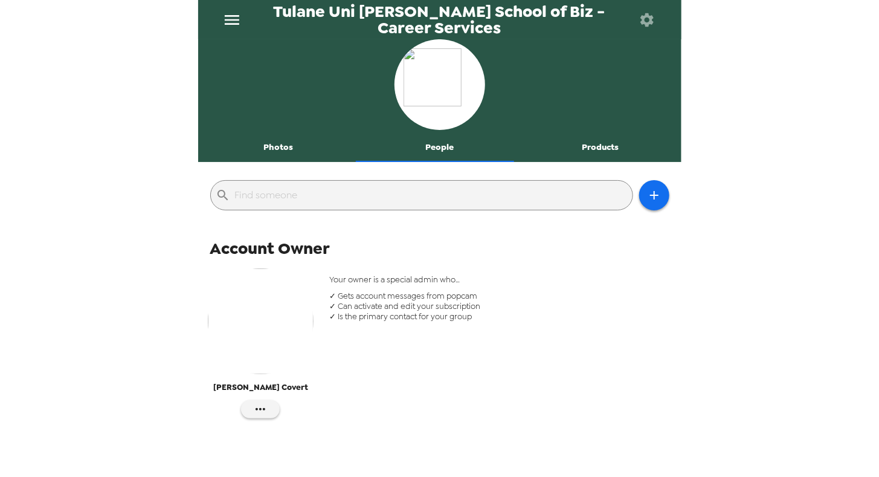
click at [131, 267] on div "Tulane Uni [PERSON_NAME] School of Biz - Career Services Photos People Products…" at bounding box center [439, 238] width 879 height 477
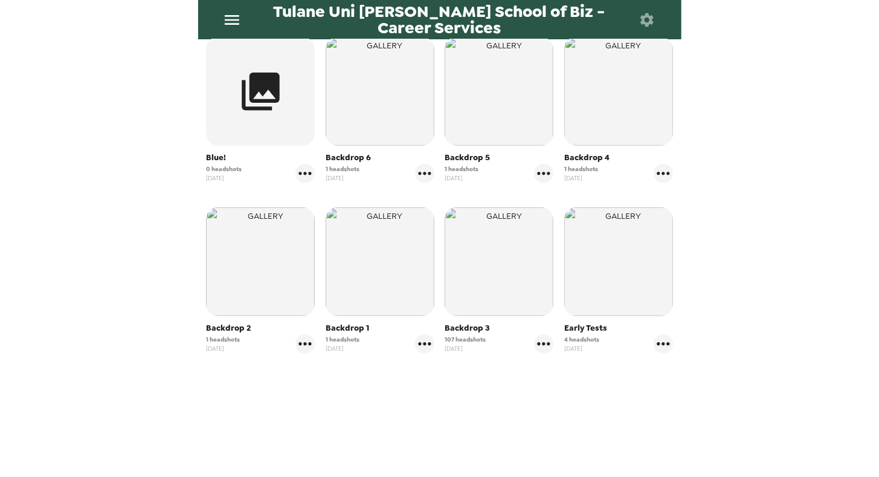
scroll to position [257, 0]
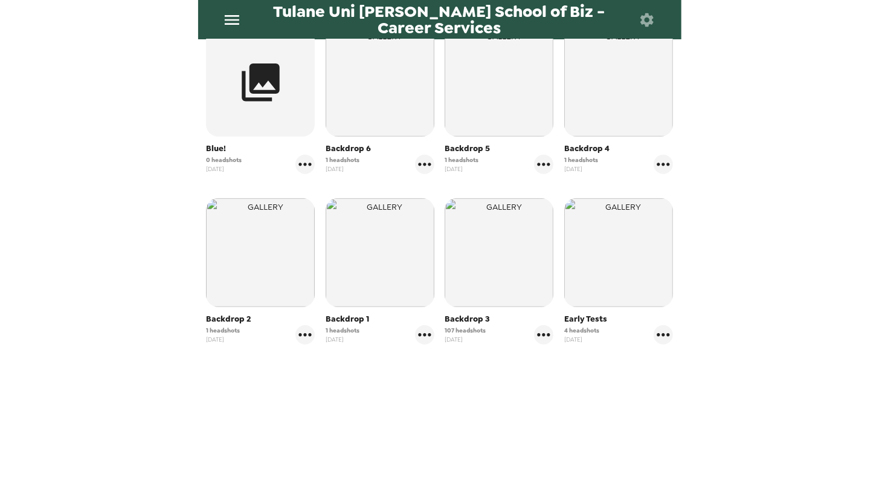
click at [184, 77] on div "Tulane Uni [PERSON_NAME] School of Biz - Career Services Photos People Products…" at bounding box center [439, 238] width 879 height 477
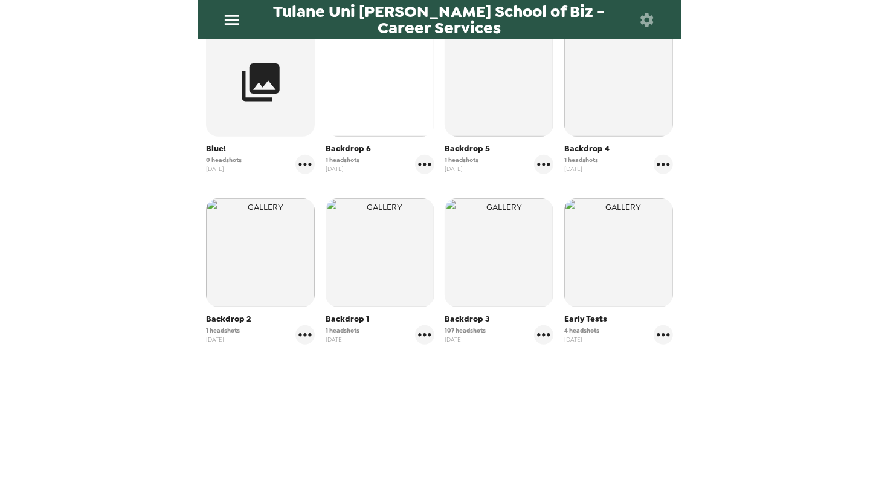
scroll to position [0, 0]
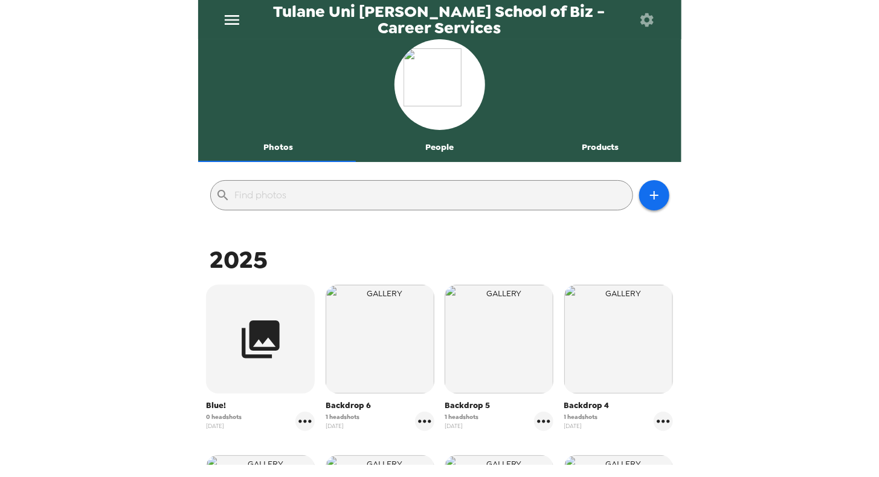
click at [436, 145] on button "People" at bounding box center [439, 147] width 161 height 29
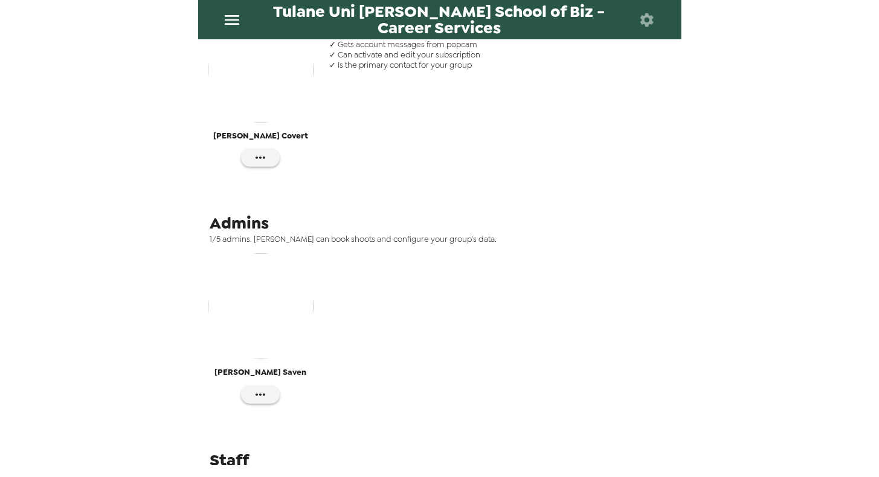
scroll to position [290, 0]
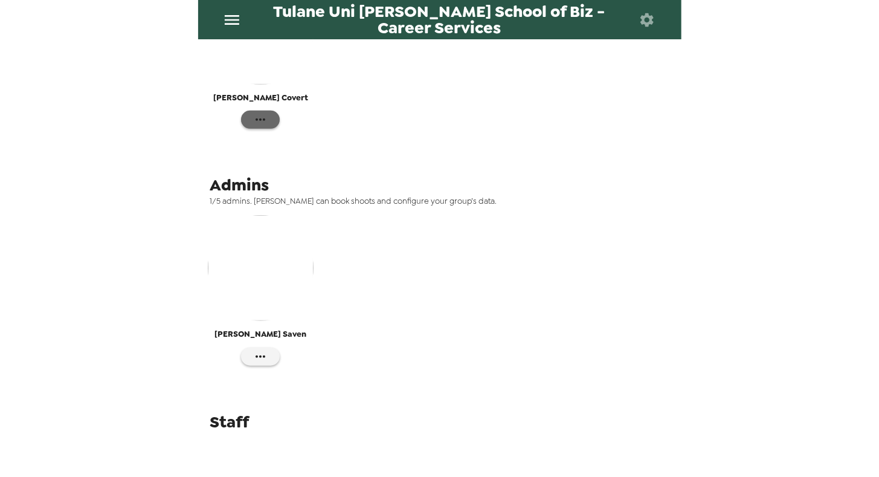
click at [256, 119] on icon "button" at bounding box center [261, 119] width 10 height 2
click at [293, 143] on span "Edit Details" at bounding box center [297, 144] width 50 height 15
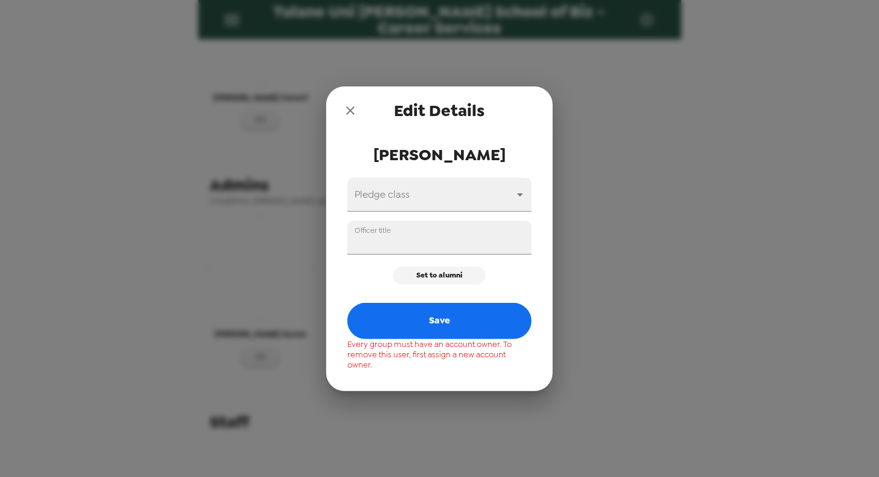
click at [345, 111] on icon "close" at bounding box center [350, 110] width 15 height 15
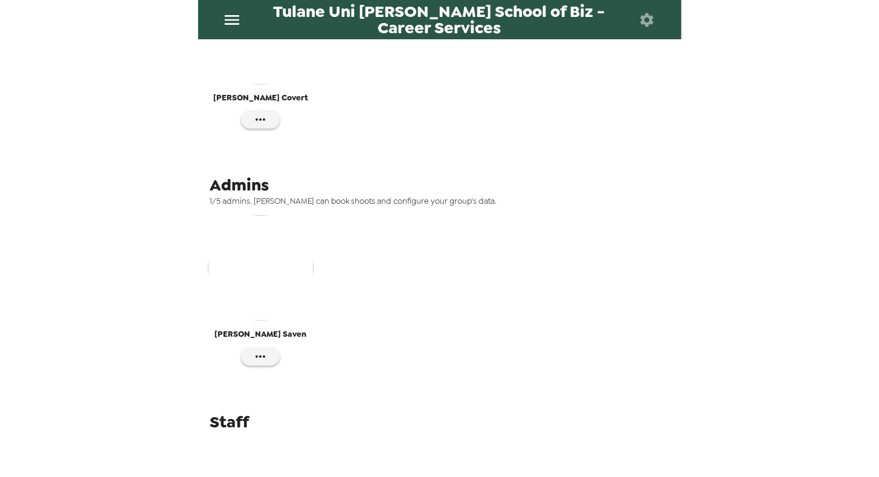
scroll to position [0, 0]
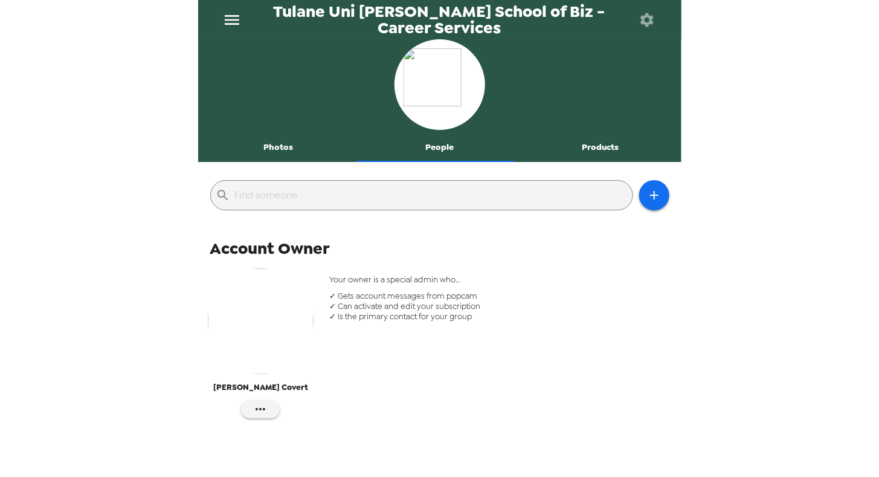
click at [222, 9] on button "menu" at bounding box center [232, 19] width 39 height 39
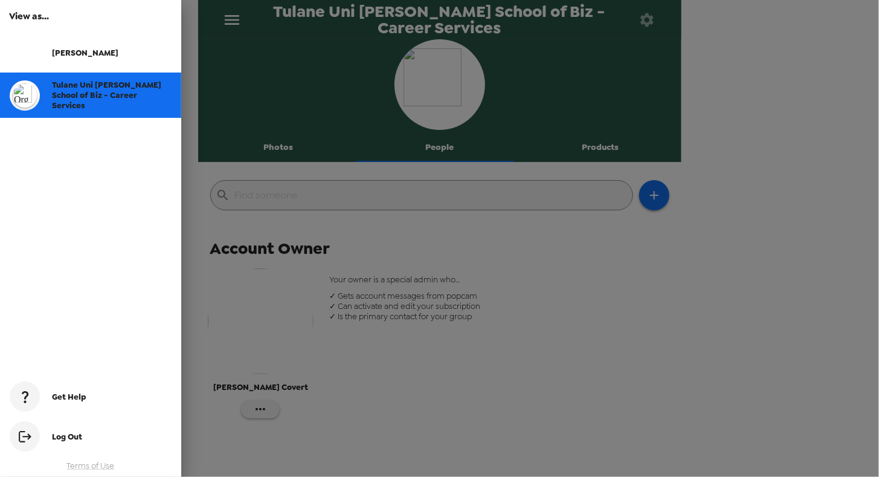
click at [84, 48] on div "[PERSON_NAME]" at bounding box center [112, 53] width 120 height 10
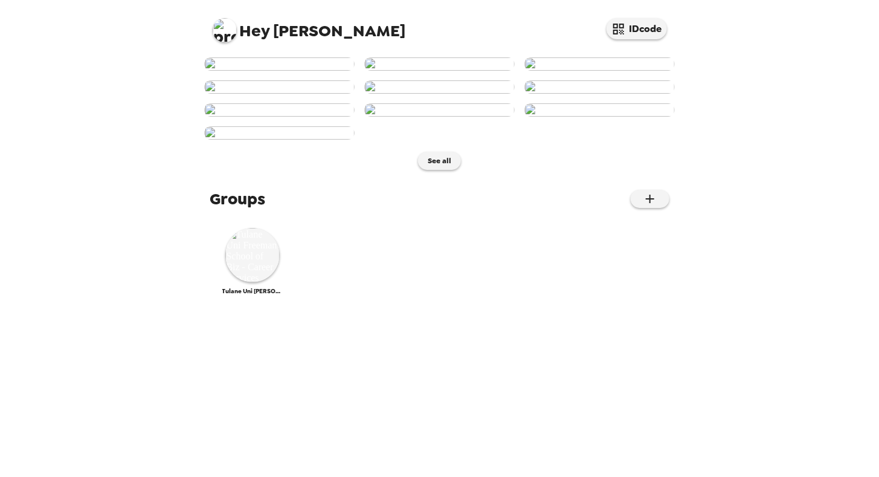
click at [231, 31] on img at bounding box center [225, 30] width 24 height 24
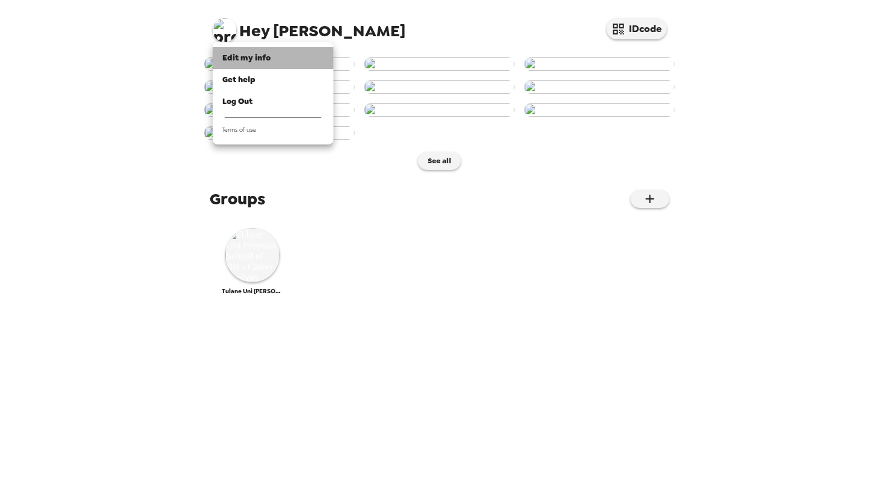
click at [243, 53] on span "Edit my info" at bounding box center [246, 58] width 48 height 10
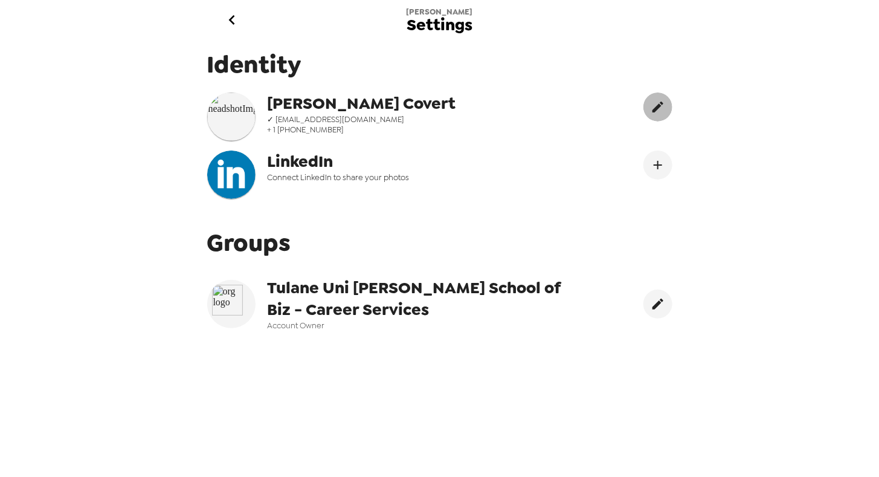
click at [651, 100] on icon "edit" at bounding box center [658, 107] width 15 height 15
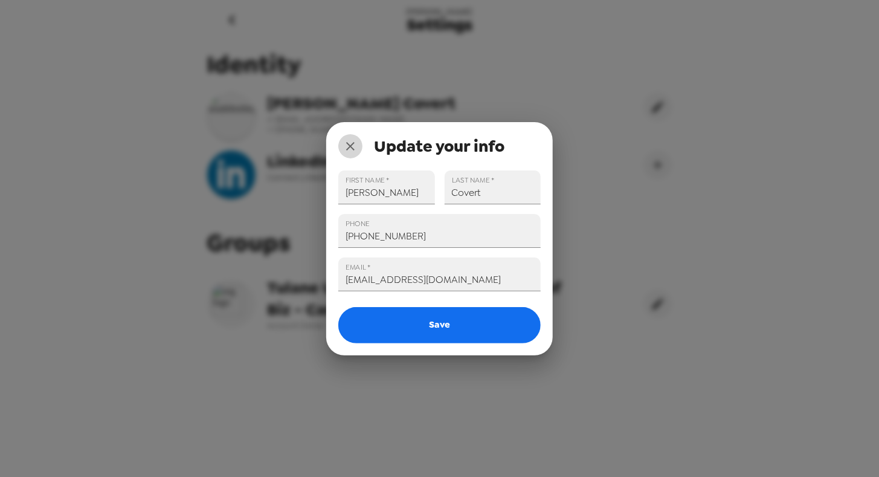
click at [345, 147] on icon "close" at bounding box center [350, 146] width 15 height 15
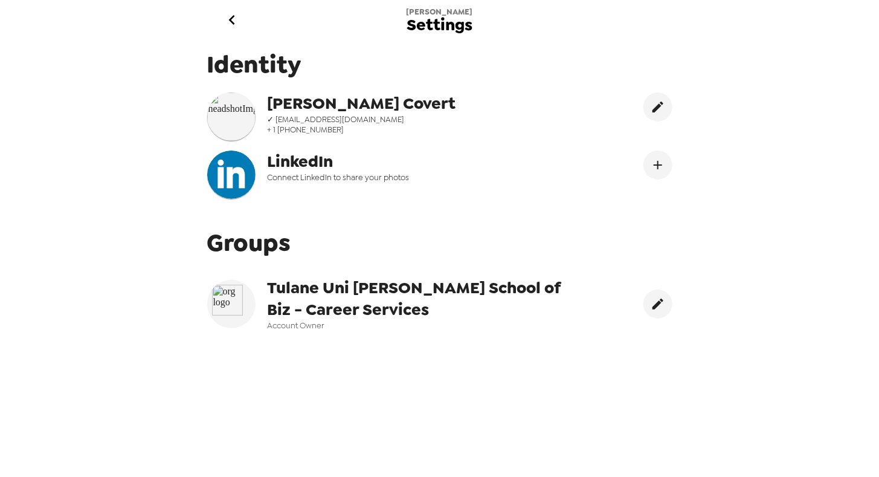
click at [242, 22] on icon "go back" at bounding box center [231, 19] width 19 height 19
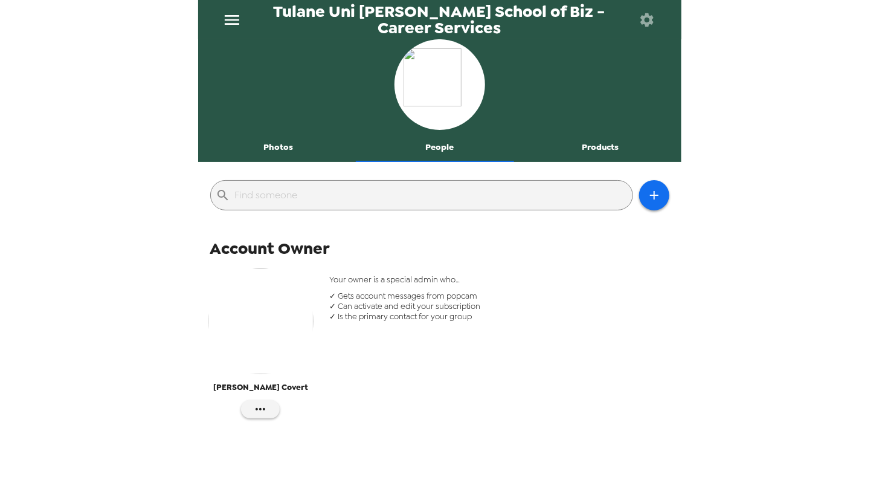
click at [232, 21] on icon "menu" at bounding box center [231, 19] width 19 height 19
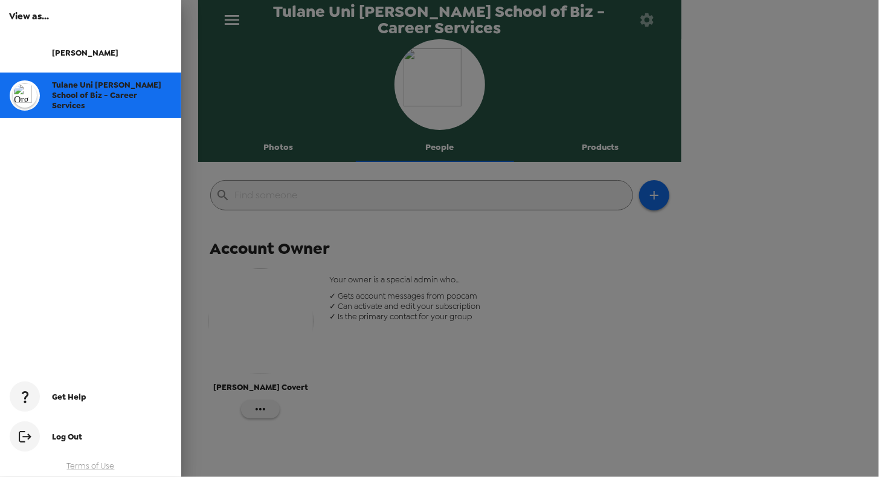
click at [505, 360] on div at bounding box center [439, 238] width 879 height 477
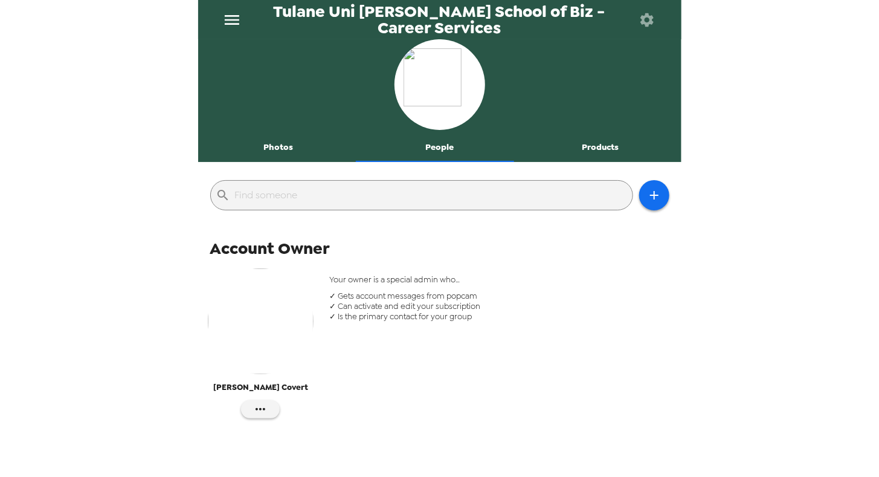
click at [653, 18] on icon "button" at bounding box center [647, 19] width 17 height 17
